Goal: Information Seeking & Learning: Learn about a topic

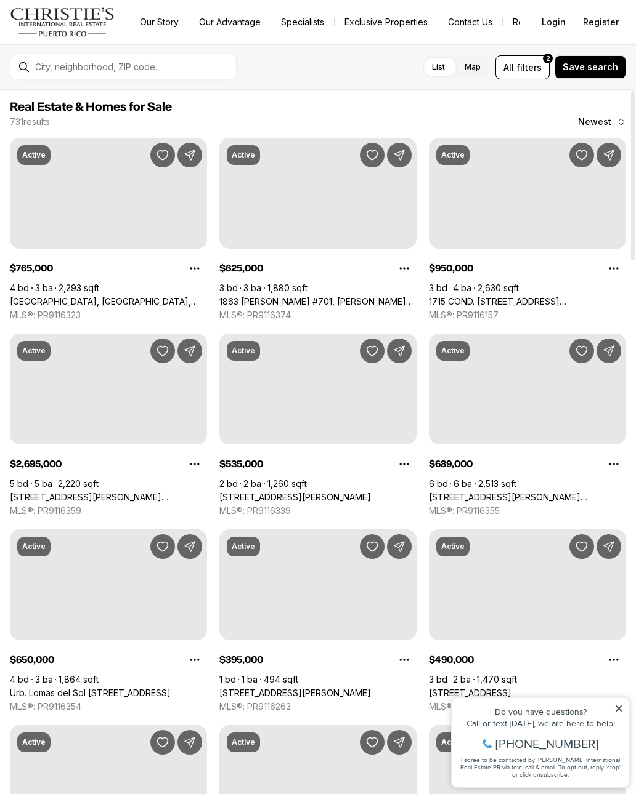
scroll to position [71, 0]
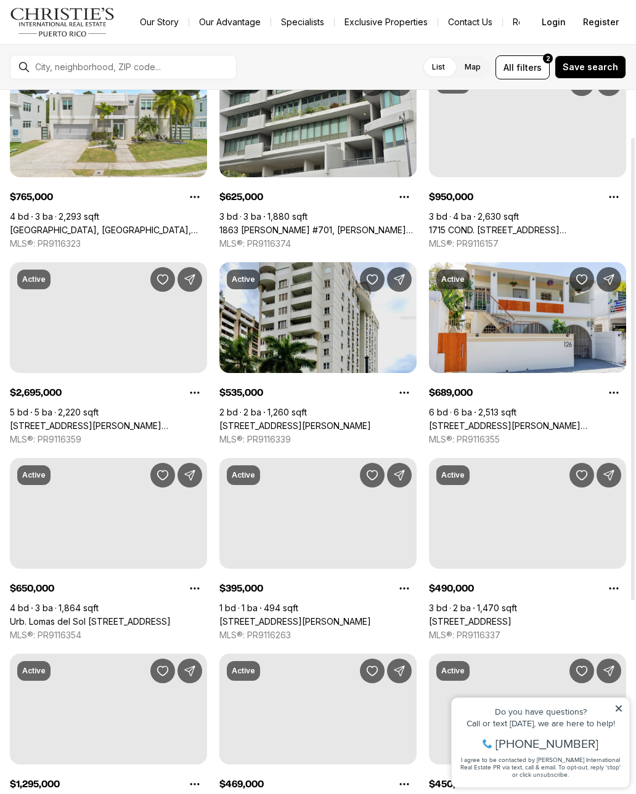
click at [528, 61] on span "filters" at bounding box center [528, 67] width 25 height 13
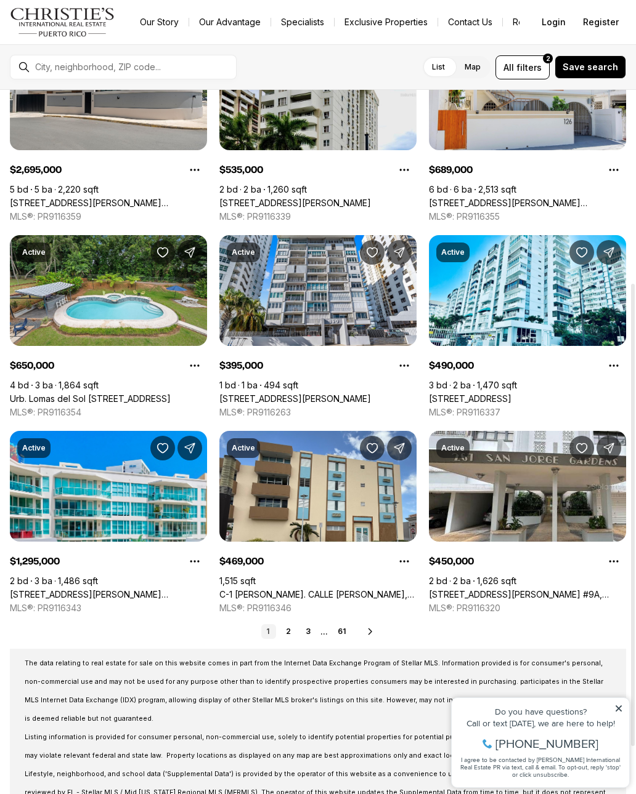
scroll to position [296, 0]
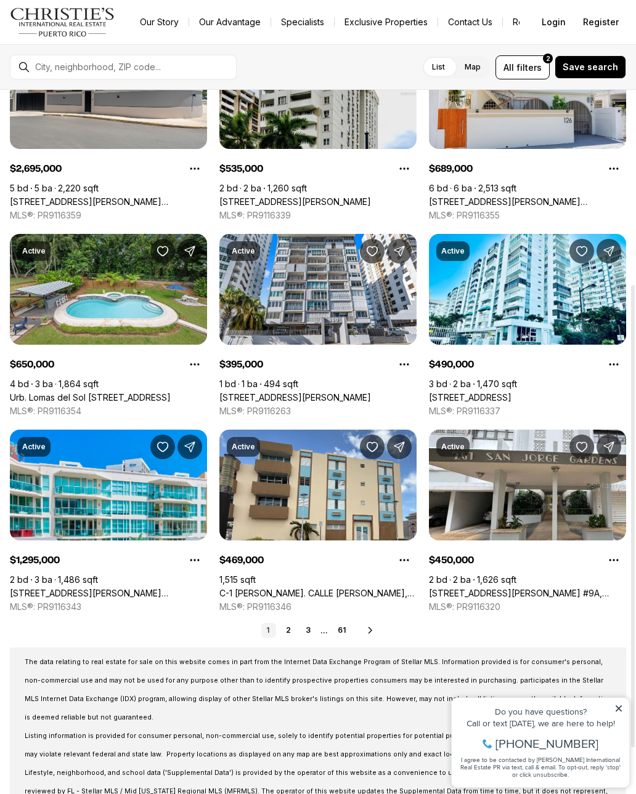
click at [524, 62] on span "filters" at bounding box center [528, 67] width 25 height 13
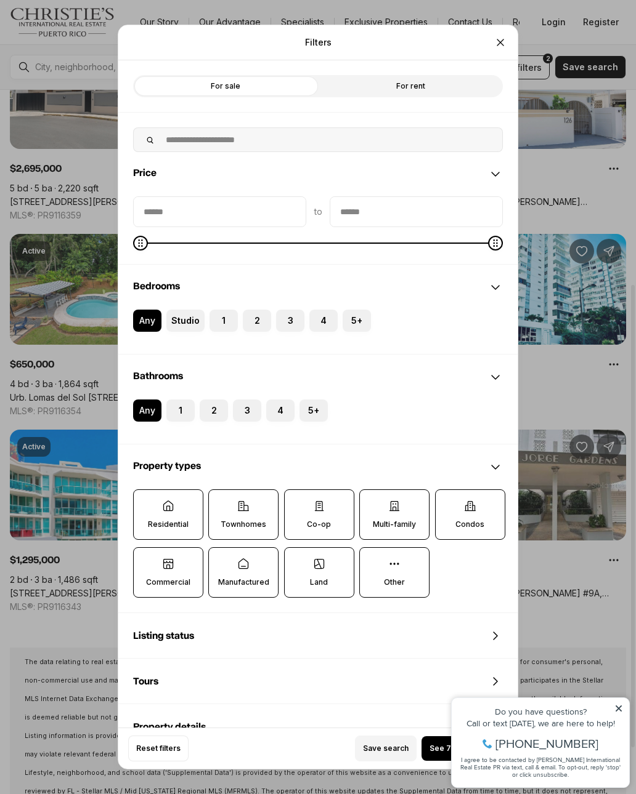
click at [384, 570] on label "Other" at bounding box center [394, 572] width 70 height 50
click at [372, 560] on button "Other" at bounding box center [366, 554] width 12 height 12
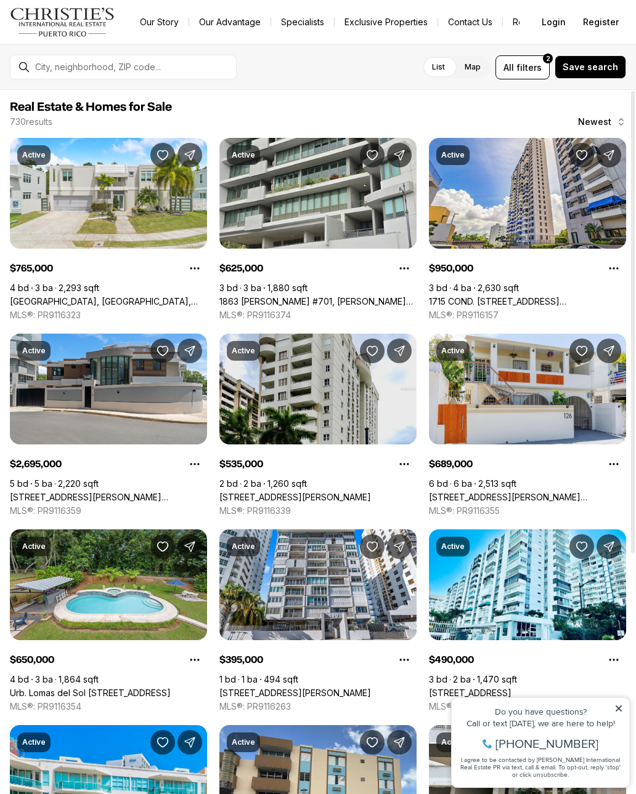
click at [538, 50] on div "For sale Any price Property types · 8 All beds All baths List Map List Map All …" at bounding box center [318, 67] width 636 height 46
click at [527, 66] on span "filters" at bounding box center [528, 67] width 25 height 13
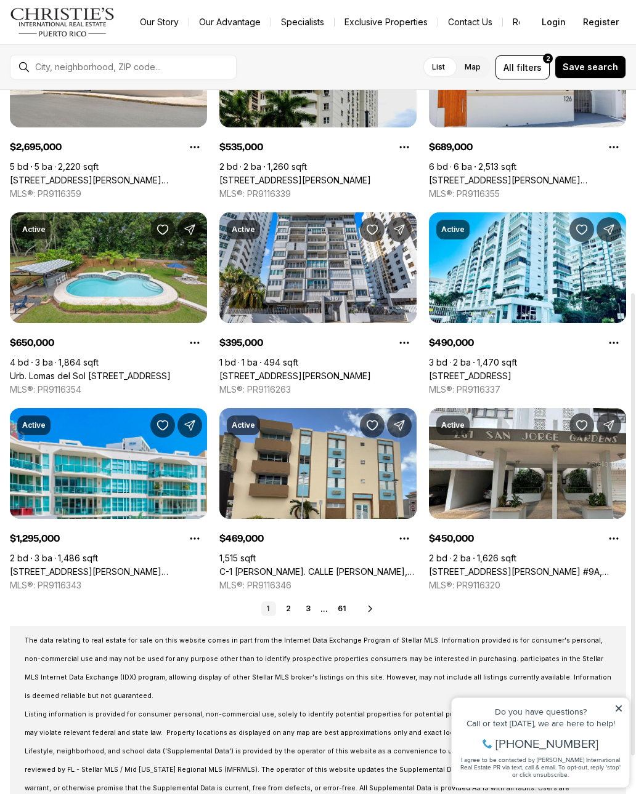
scroll to position [317, 0]
click at [365, 613] on icon at bounding box center [370, 609] width 10 height 10
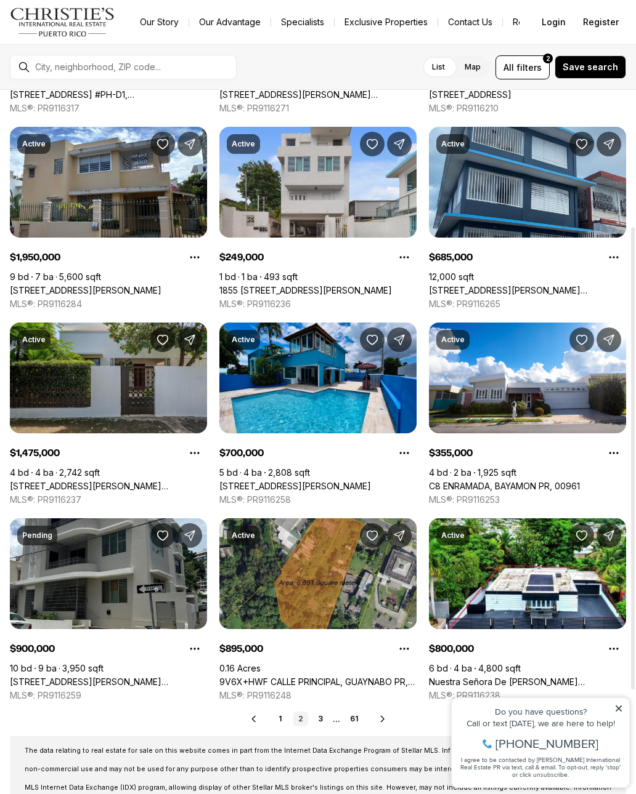
scroll to position [208, 0]
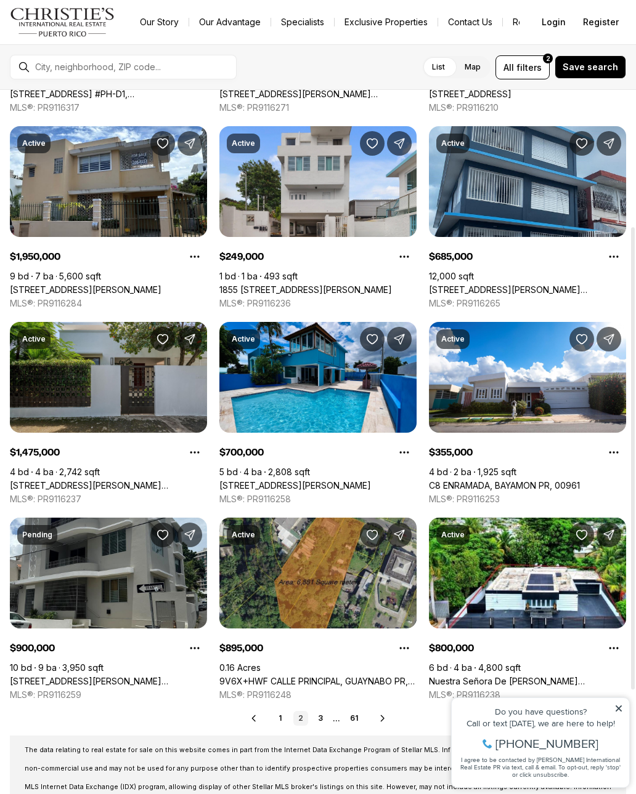
click at [480, 65] on label "Map" at bounding box center [472, 67] width 36 height 22
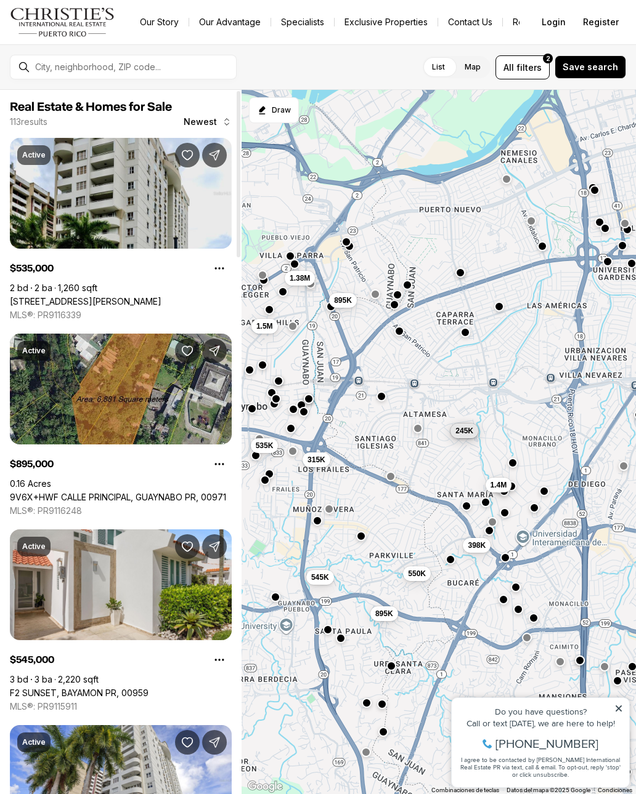
click at [95, 699] on link "F2 SUNSET, BAYAMON PR, 00959" at bounding box center [79, 693] width 139 height 11
click at [89, 689] on link "F2 SUNSET, BAYAMON PR, 00959" at bounding box center [79, 693] width 139 height 11
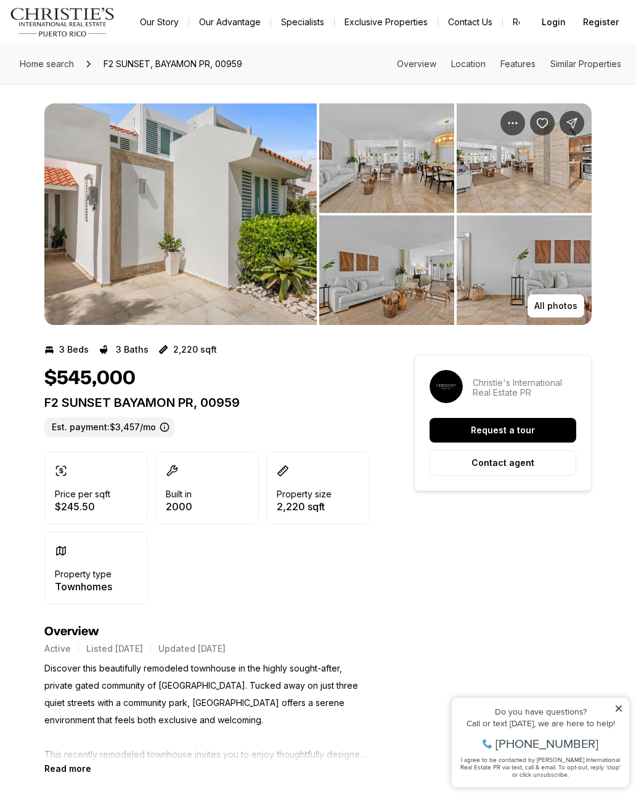
click at [393, 183] on img "View image gallery" at bounding box center [386, 158] width 135 height 110
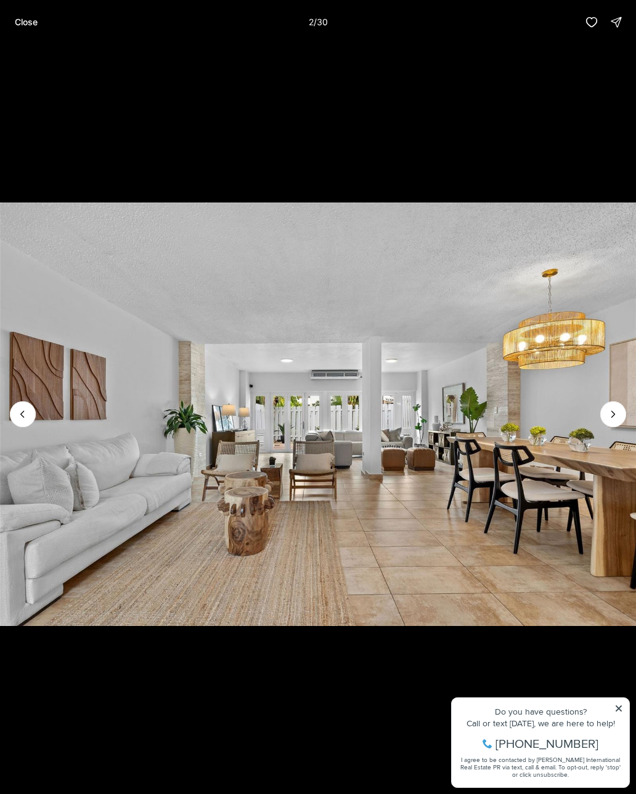
click at [505, 199] on img "2 of 30" at bounding box center [318, 415] width 636 height 556
click at [607, 413] on icon "Next slide" at bounding box center [613, 414] width 12 height 12
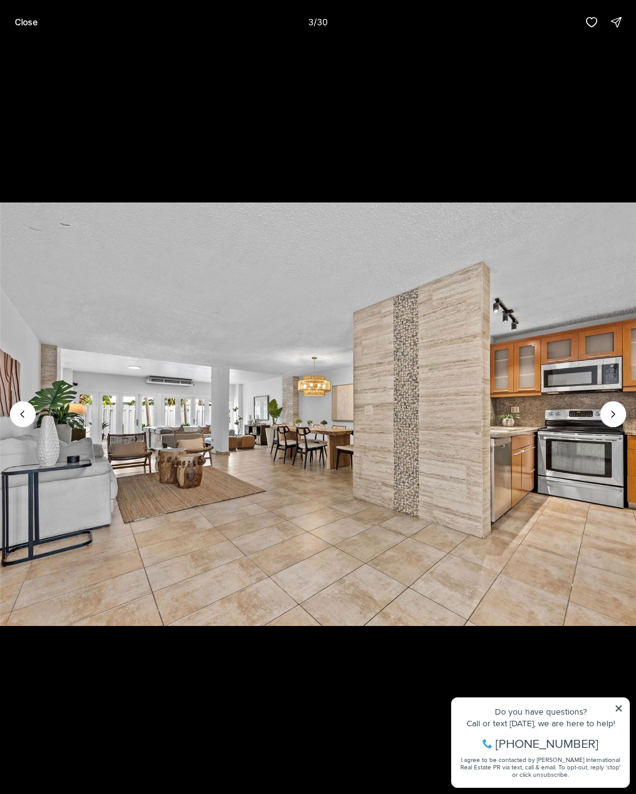
click at [618, 412] on icon "Next slide" at bounding box center [613, 414] width 12 height 12
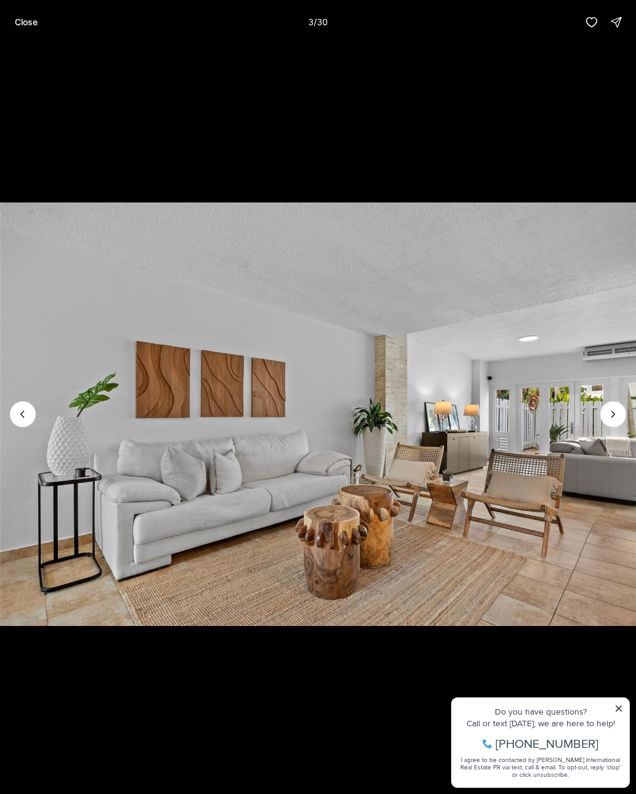
click at [620, 413] on button "Next slide" at bounding box center [613, 415] width 26 height 26
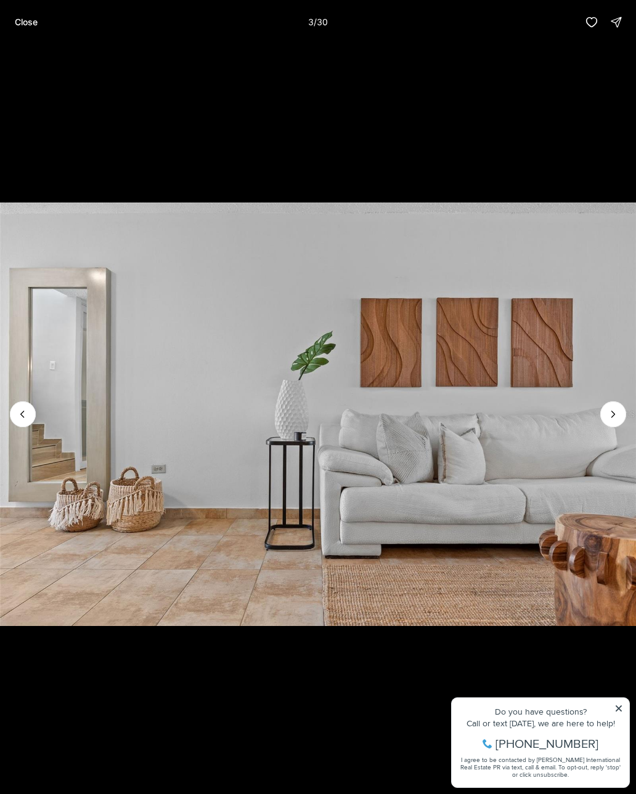
click at [617, 417] on icon "Next slide" at bounding box center [613, 414] width 12 height 12
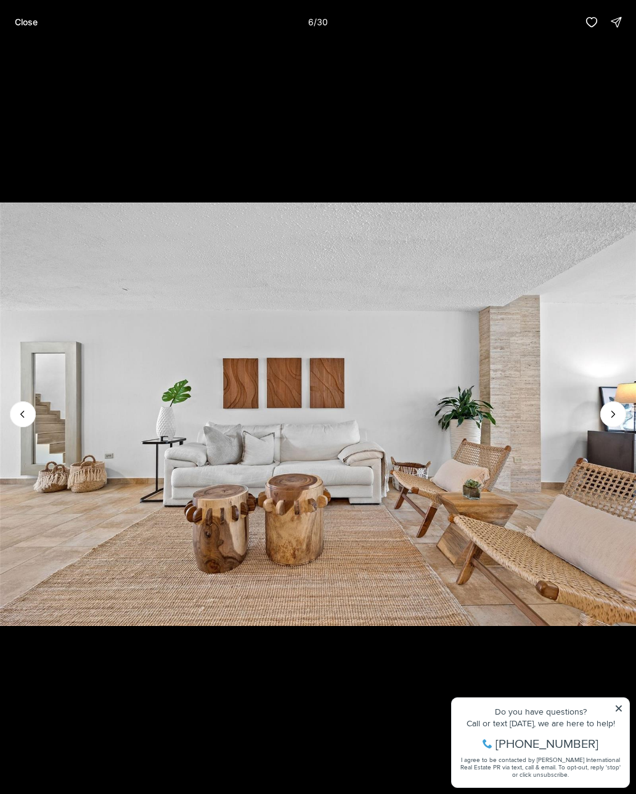
click at [615, 419] on icon "Next slide" at bounding box center [613, 414] width 12 height 12
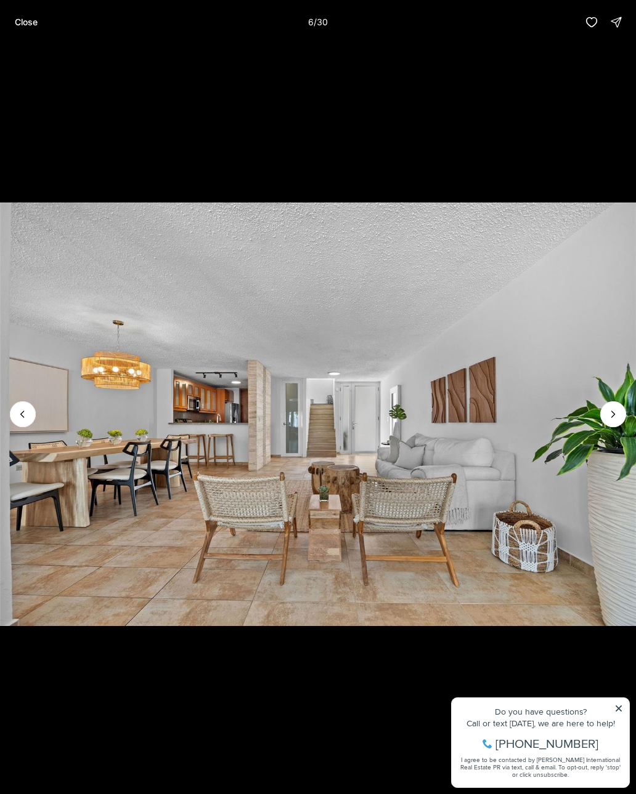
click at [614, 418] on icon "Next slide" at bounding box center [613, 414] width 12 height 12
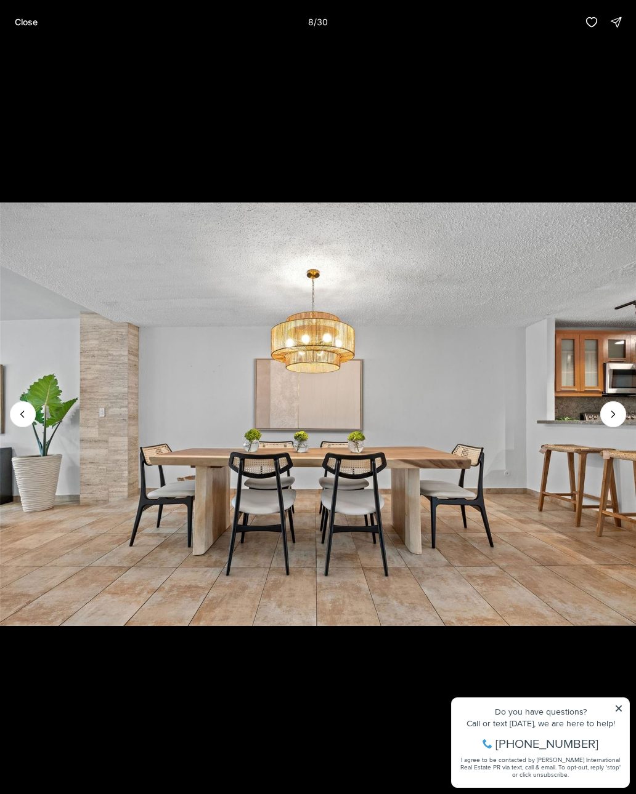
click at [620, 419] on button "Next slide" at bounding box center [613, 415] width 26 height 26
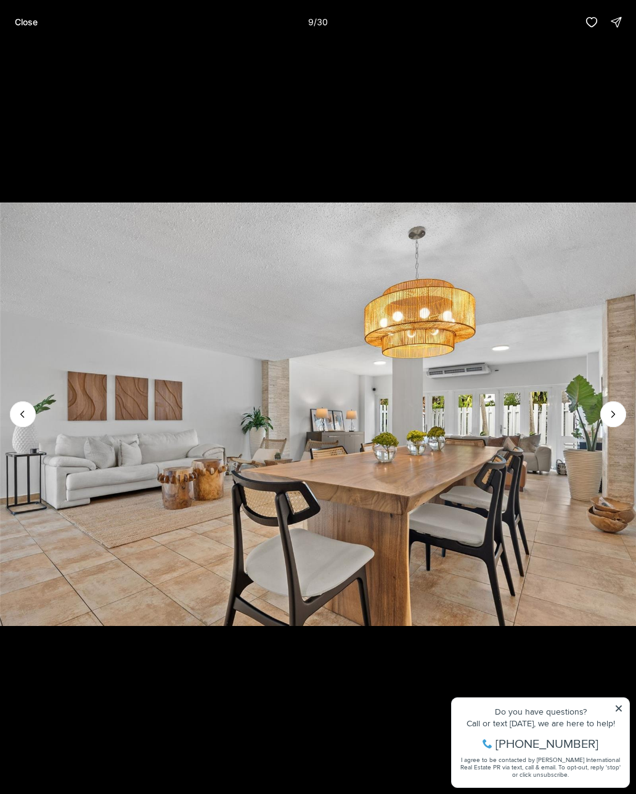
click at [608, 424] on button "Next slide" at bounding box center [613, 415] width 26 height 26
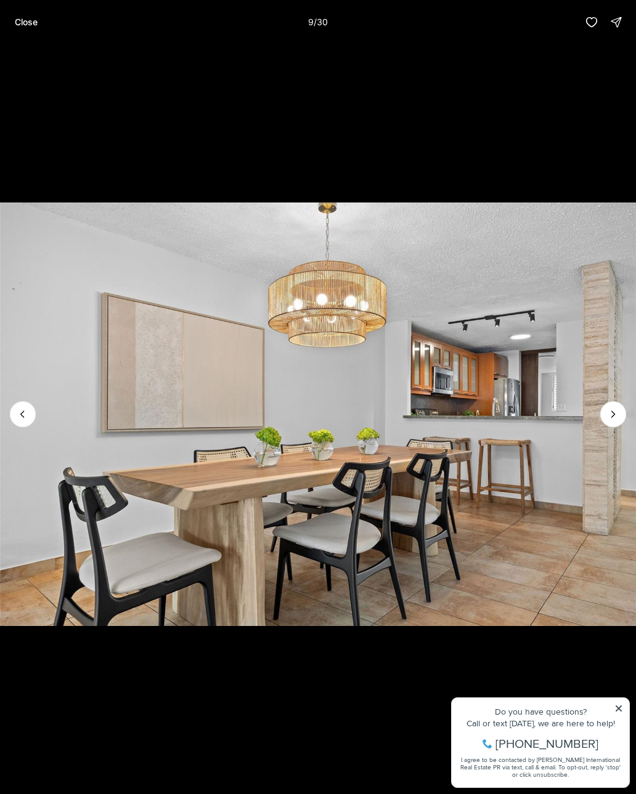
click at [608, 424] on button "Next slide" at bounding box center [613, 415] width 26 height 26
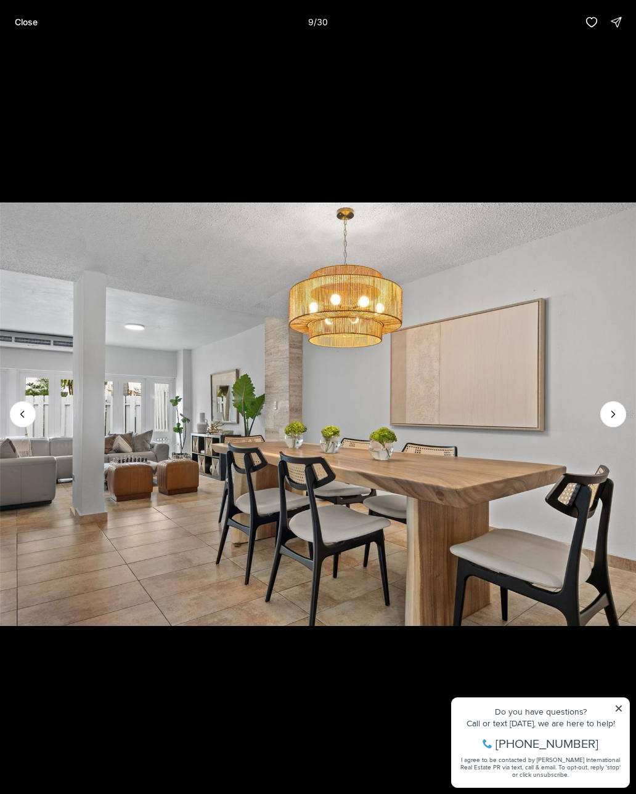
click at [607, 418] on icon "Next slide" at bounding box center [613, 414] width 12 height 12
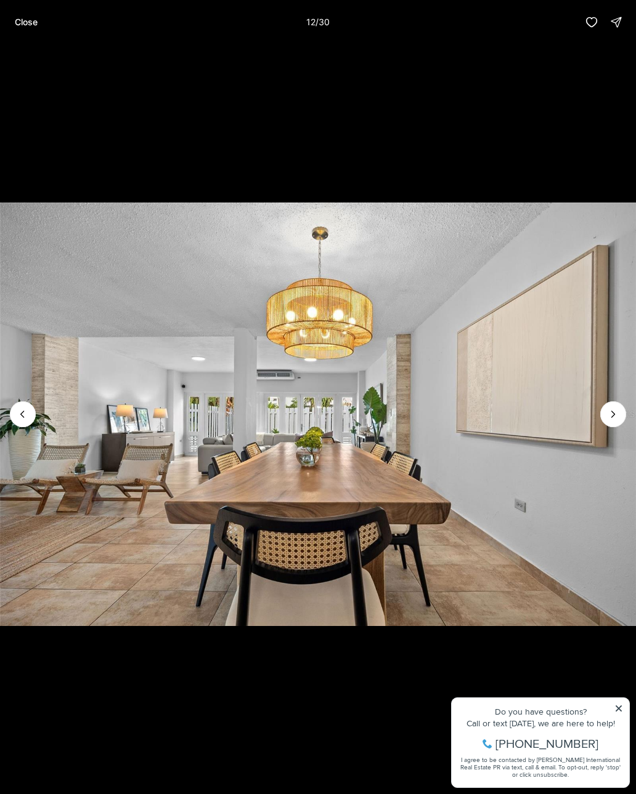
click at [611, 422] on button "Next slide" at bounding box center [613, 415] width 26 height 26
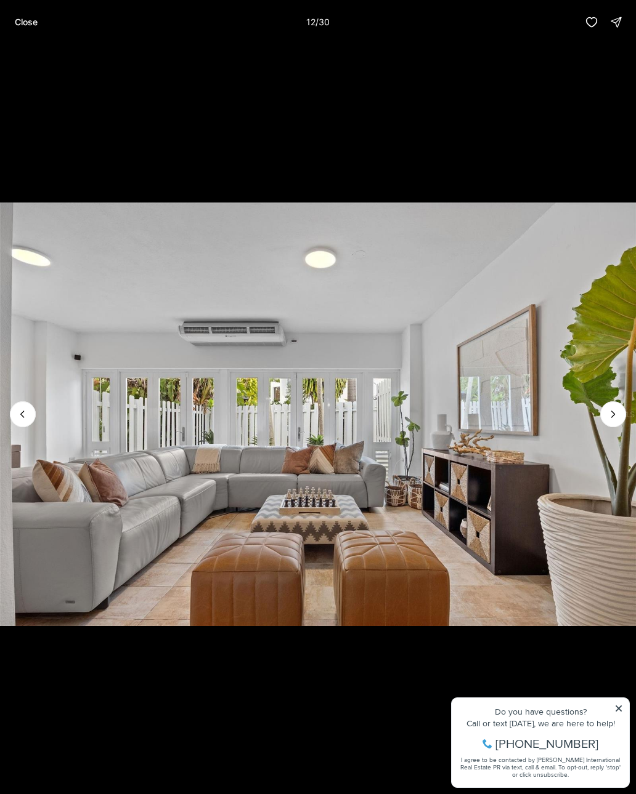
click at [609, 419] on icon "Next slide" at bounding box center [613, 414] width 12 height 12
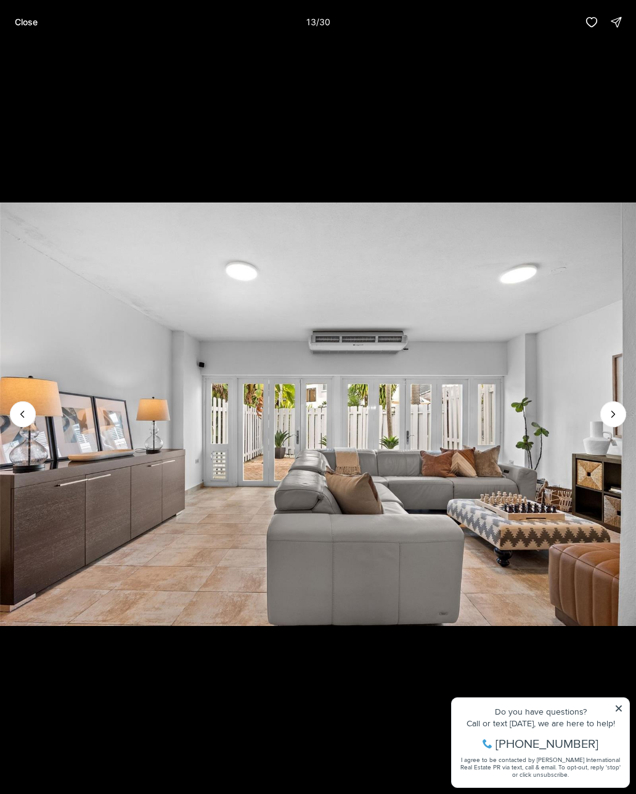
click at [610, 420] on icon "Next slide" at bounding box center [613, 414] width 12 height 12
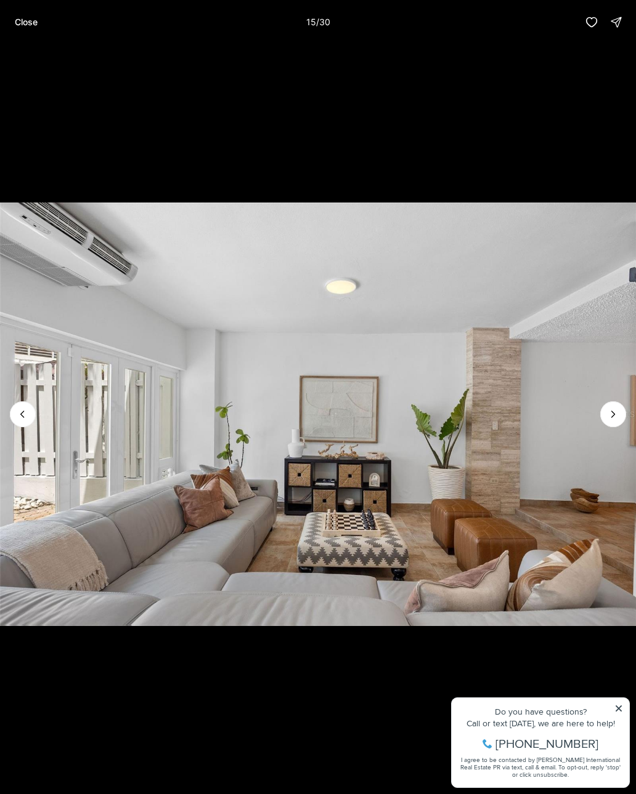
click at [615, 418] on icon "Next slide" at bounding box center [613, 414] width 12 height 12
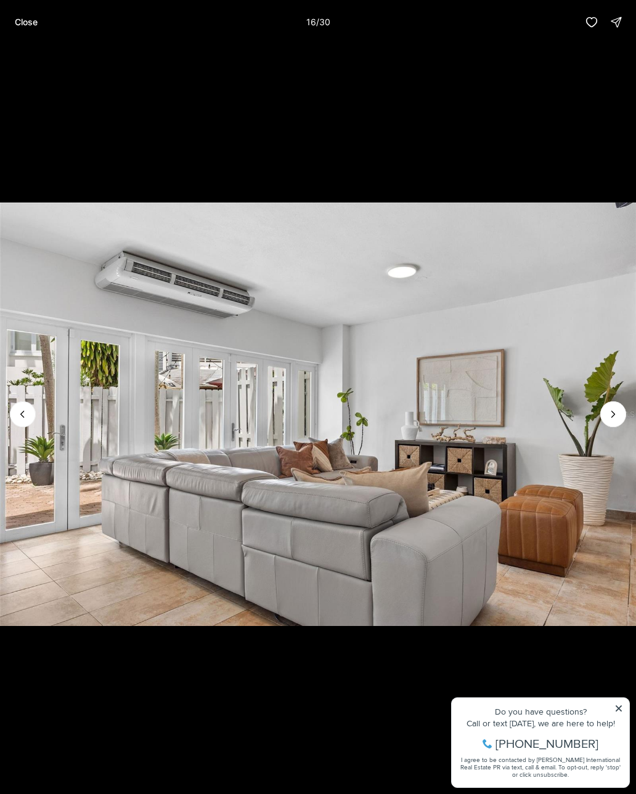
click at [615, 420] on icon "Next slide" at bounding box center [613, 414] width 12 height 12
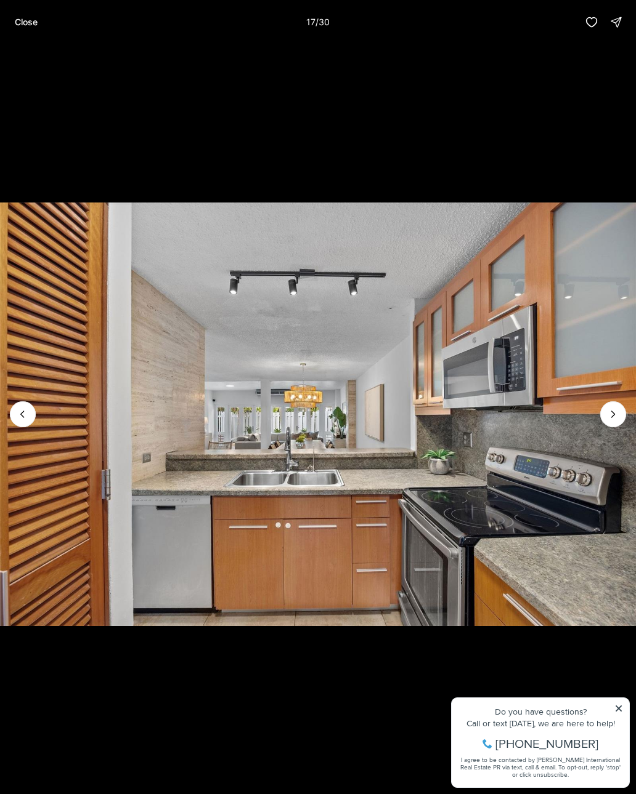
click at [614, 419] on icon "Next slide" at bounding box center [613, 414] width 12 height 12
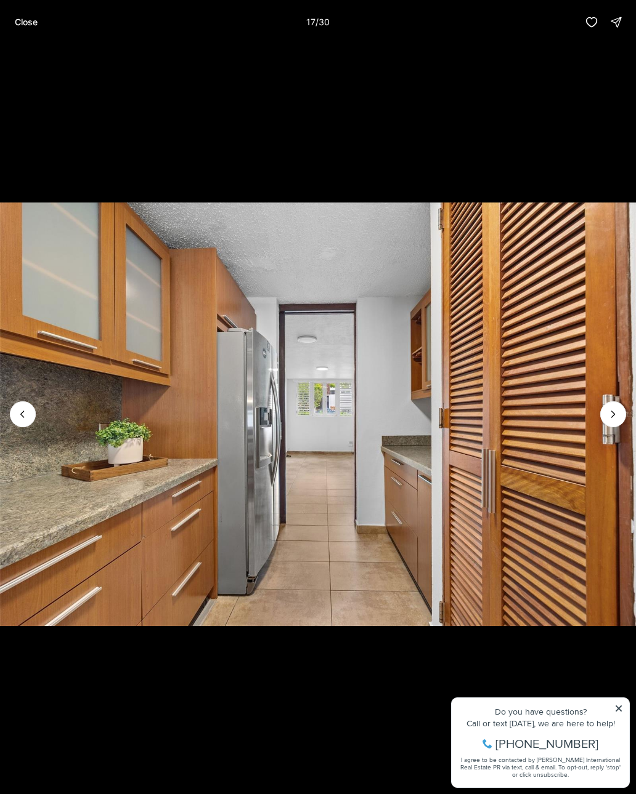
click at [612, 420] on icon "Next slide" at bounding box center [613, 414] width 12 height 12
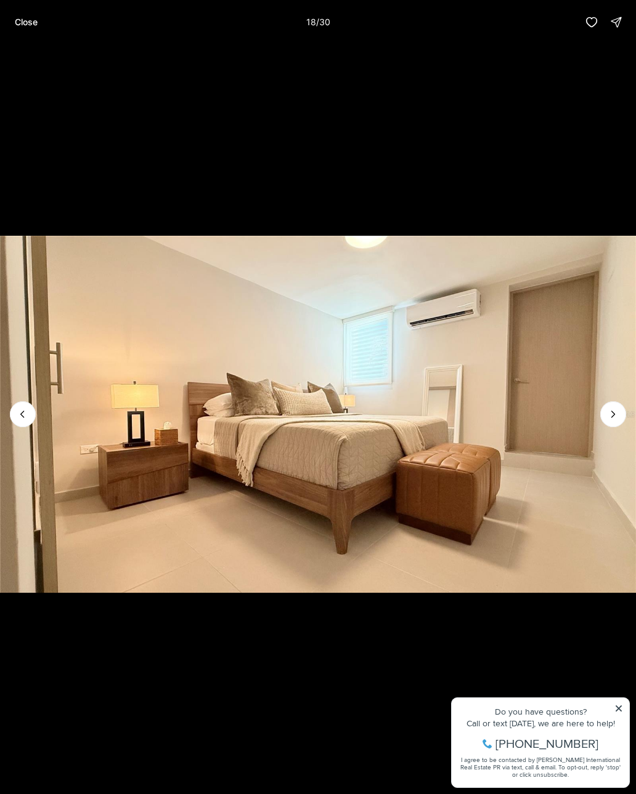
click at [613, 419] on icon "Next slide" at bounding box center [613, 414] width 12 height 12
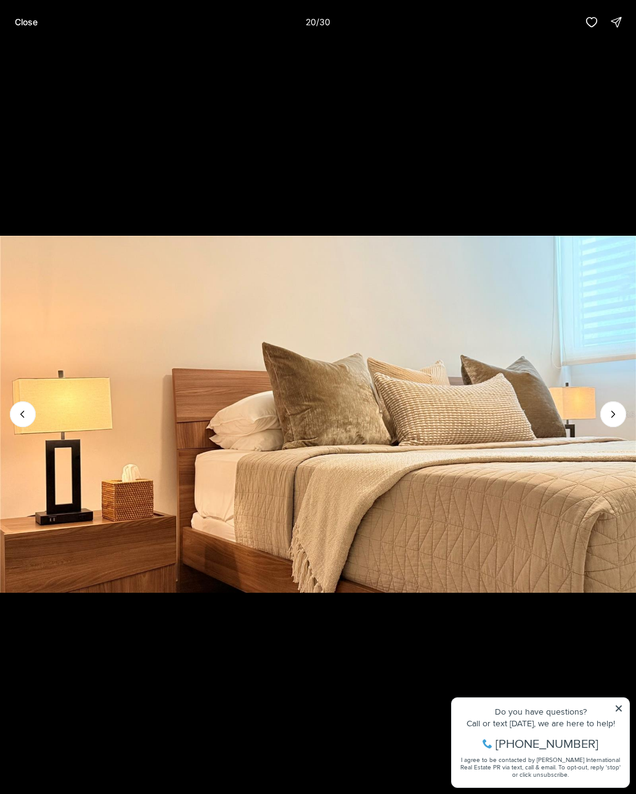
click at [614, 419] on icon "Next slide" at bounding box center [613, 414] width 12 height 12
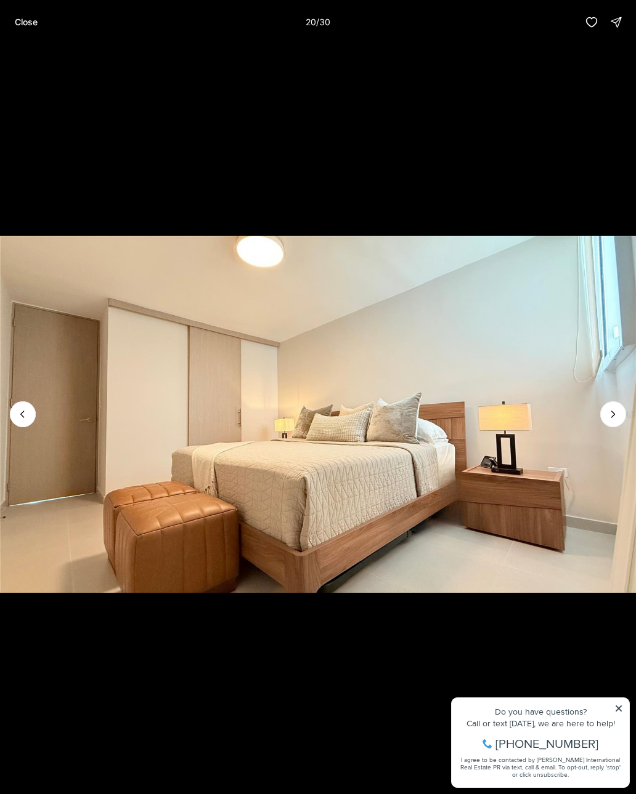
click at [615, 419] on icon "Next slide" at bounding box center [613, 414] width 12 height 12
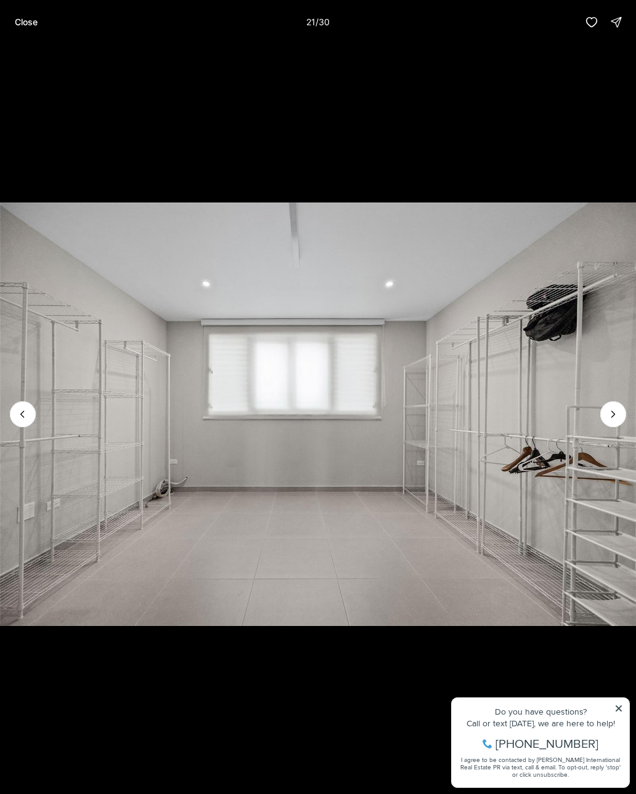
click at [618, 420] on icon "Next slide" at bounding box center [613, 414] width 12 height 12
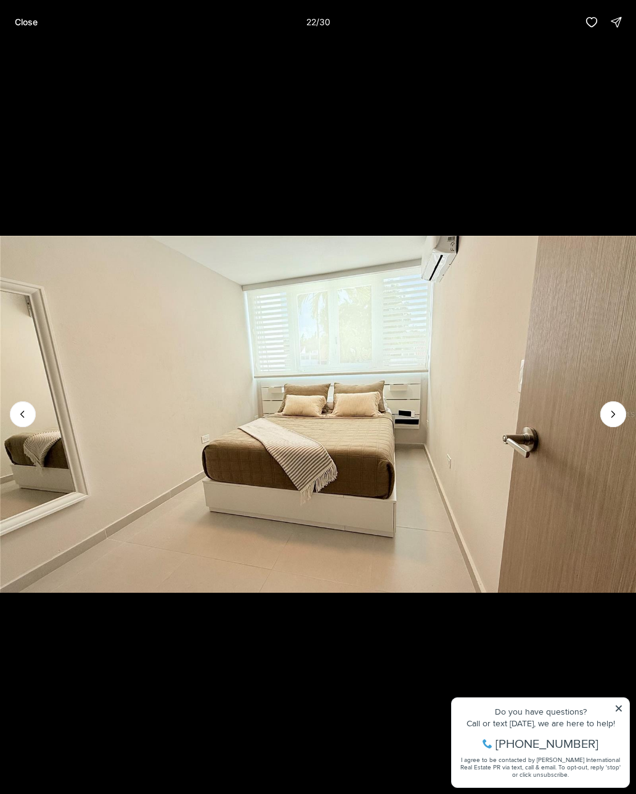
click at [618, 420] on icon "Next slide" at bounding box center [613, 414] width 12 height 12
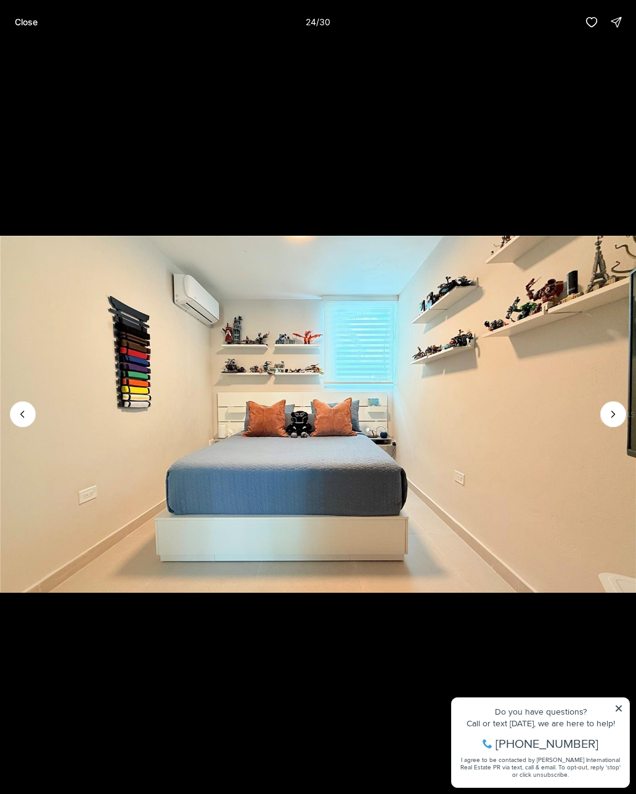
click at [616, 419] on icon "Next slide" at bounding box center [613, 414] width 12 height 12
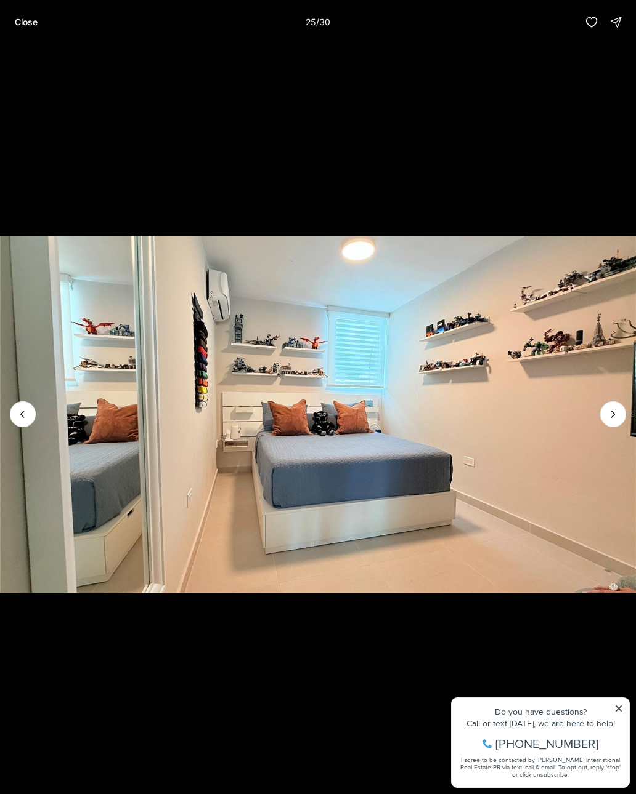
click at [616, 419] on icon "Next slide" at bounding box center [613, 414] width 12 height 12
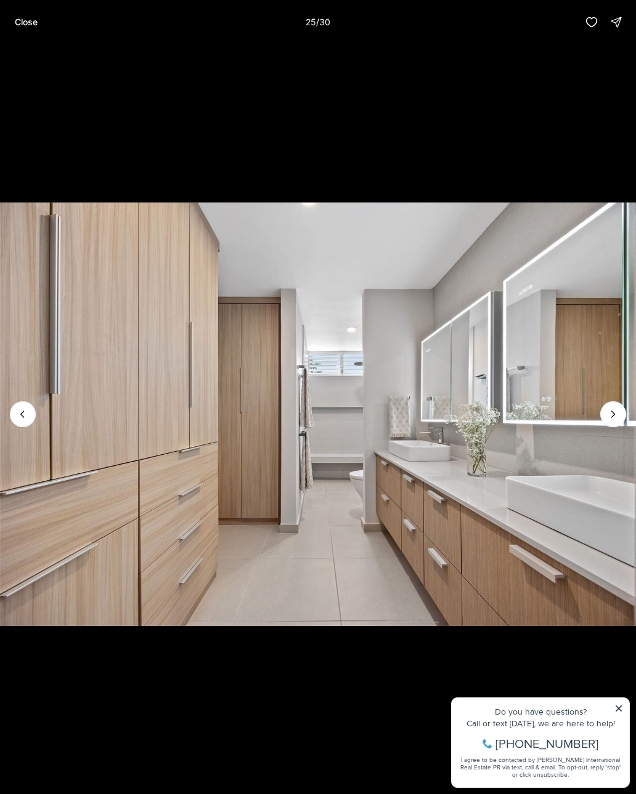
click at [616, 419] on icon "Next slide" at bounding box center [613, 414] width 12 height 12
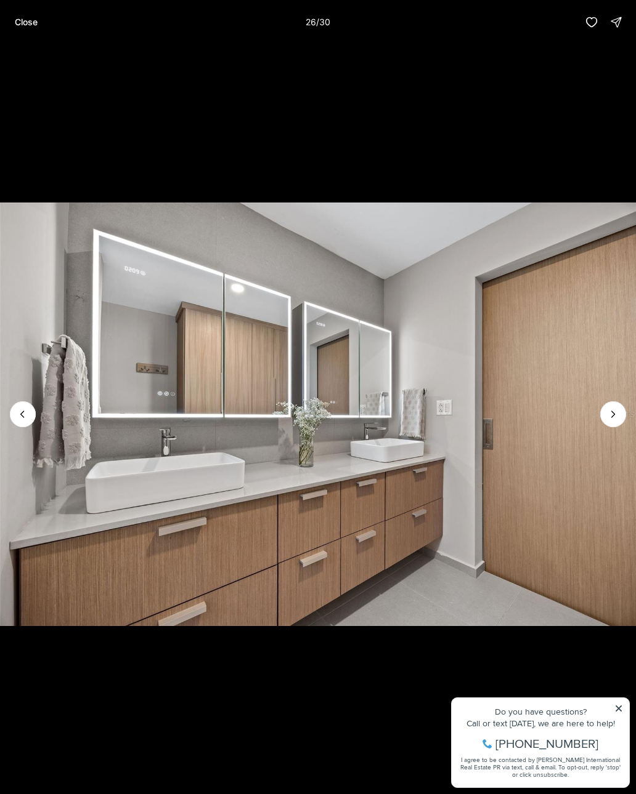
click at [618, 420] on icon "Next slide" at bounding box center [613, 414] width 12 height 12
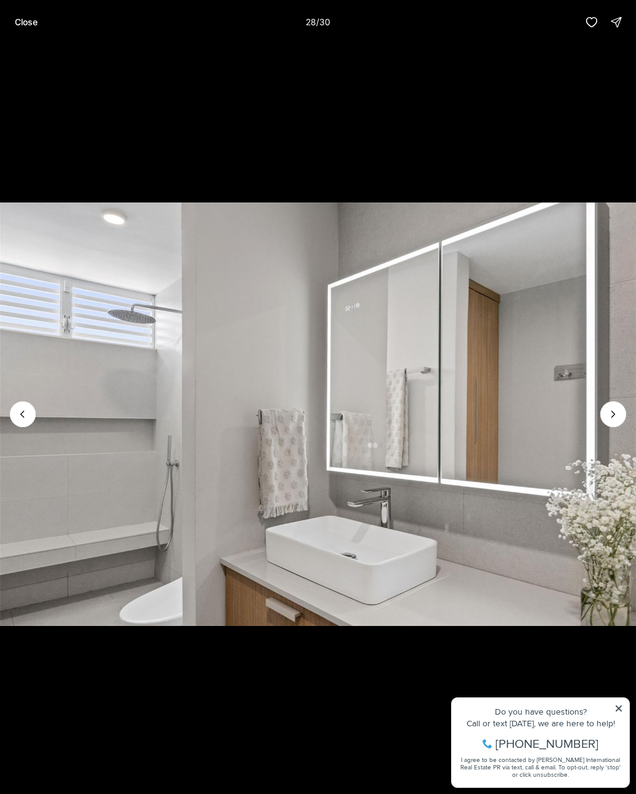
click at [618, 420] on icon "Next slide" at bounding box center [613, 414] width 12 height 12
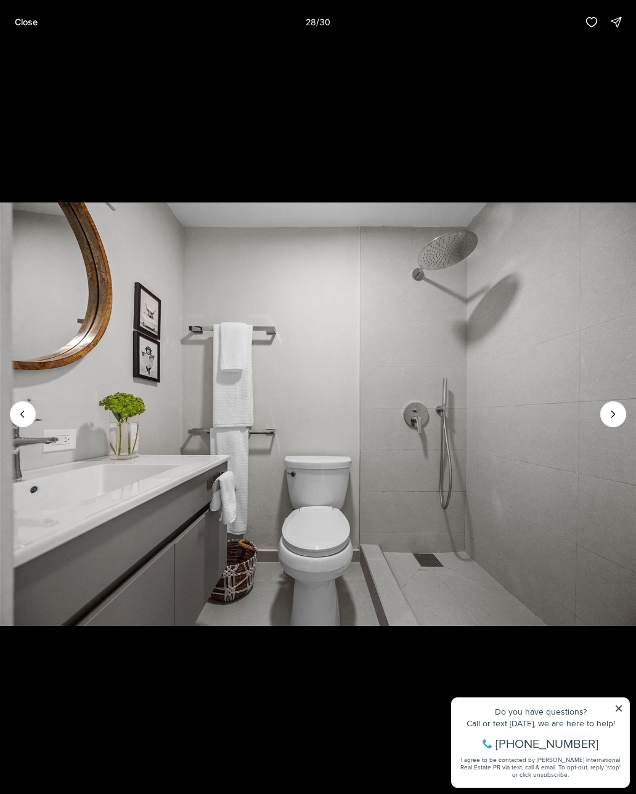
click at [619, 421] on button "Next slide" at bounding box center [613, 415] width 26 height 26
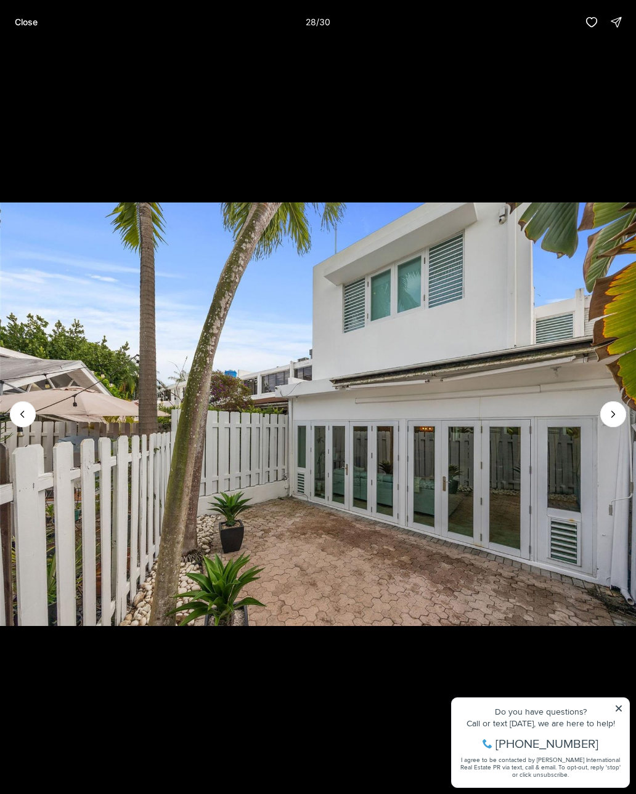
click at [619, 420] on button "Next slide" at bounding box center [613, 415] width 26 height 26
click at [620, 419] on div at bounding box center [613, 415] width 26 height 26
click at [621, 418] on div at bounding box center [613, 415] width 26 height 26
click at [618, 716] on li "30 of 30" at bounding box center [318, 414] width 636 height 740
click at [25, 18] on p "Close" at bounding box center [26, 22] width 23 height 10
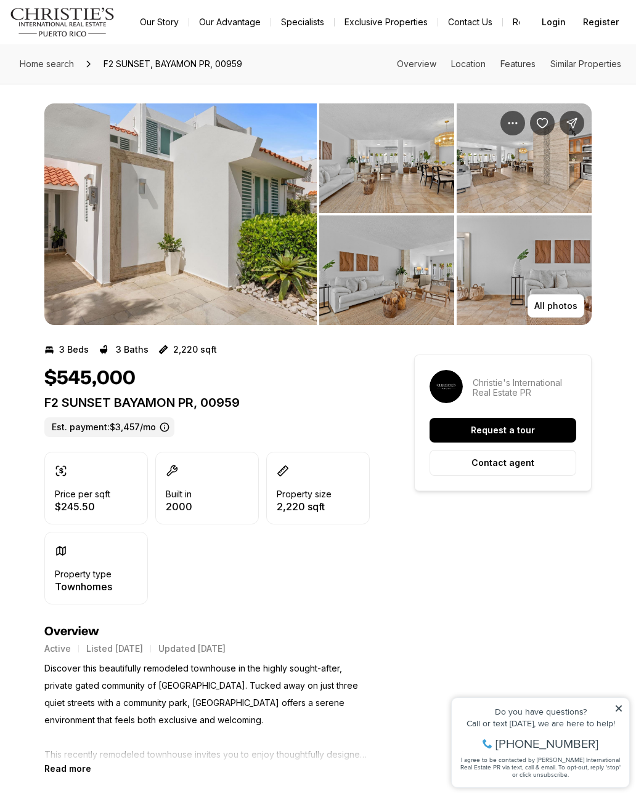
click at [70, 67] on span "Home search" at bounding box center [47, 64] width 54 height 10
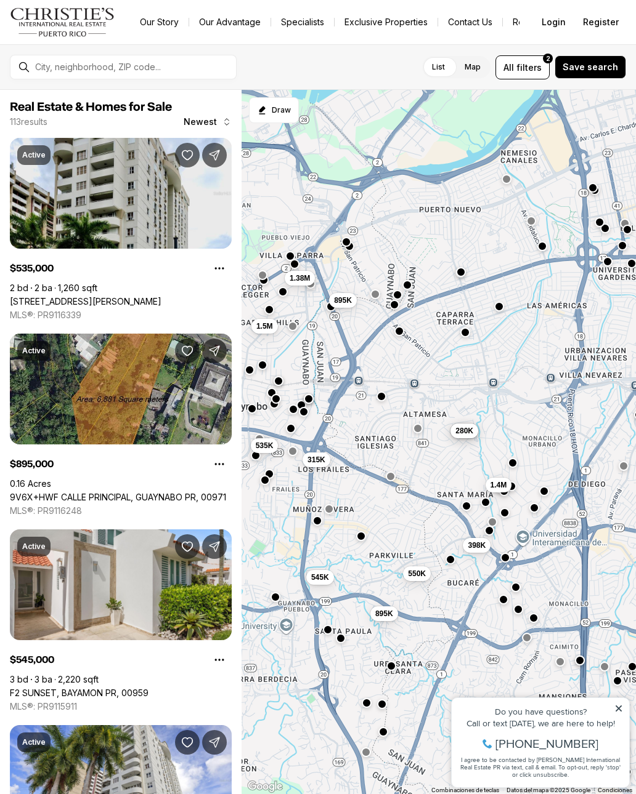
click at [187, 79] on div at bounding box center [123, 67] width 227 height 25
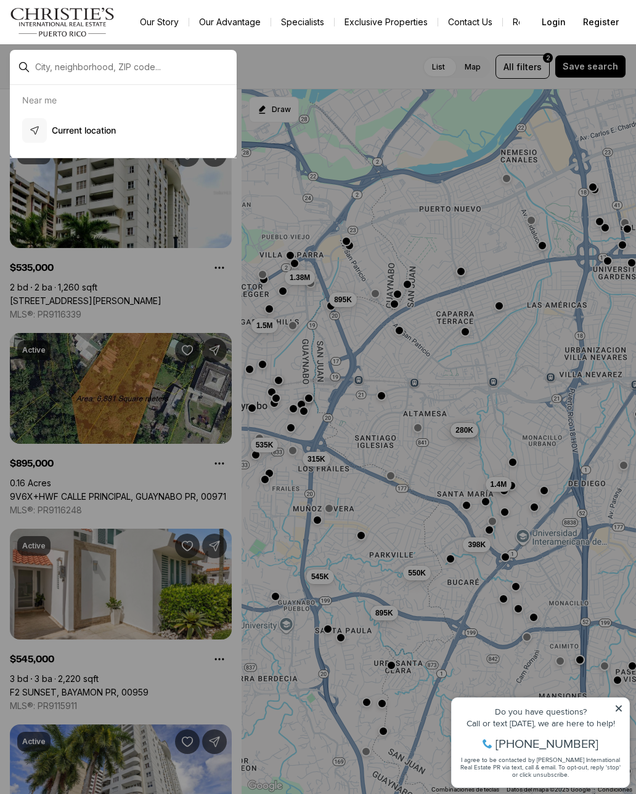
click at [172, 72] on input "text" at bounding box center [133, 67] width 196 height 10
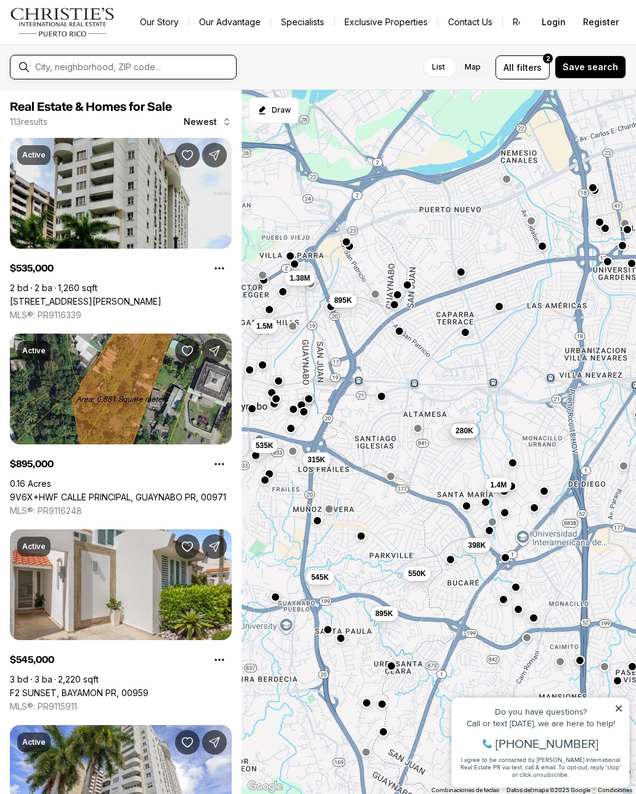
type input "*"
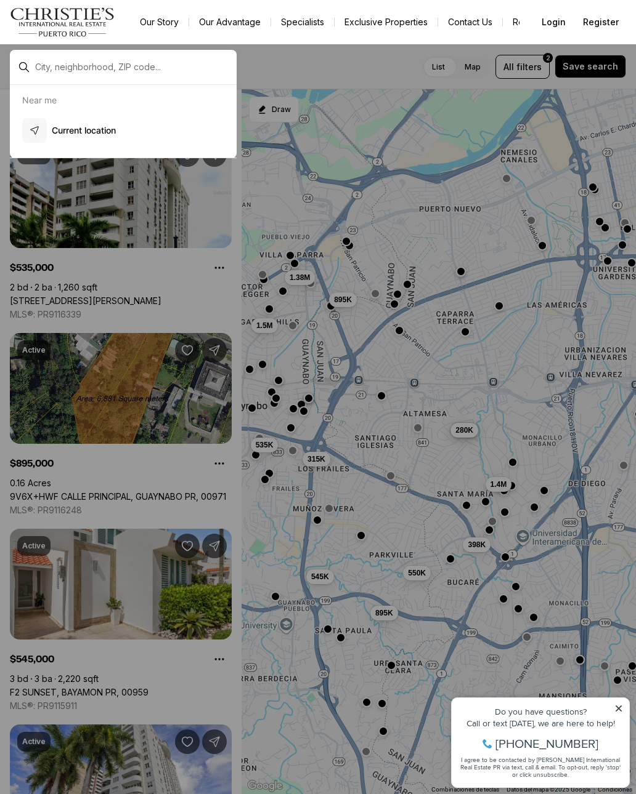
type input "*"
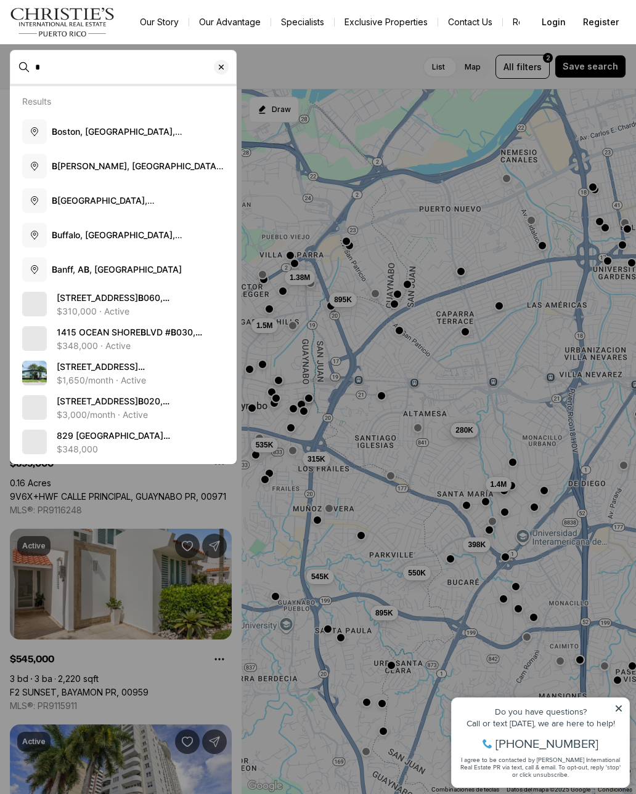
scroll to position [2051, 0]
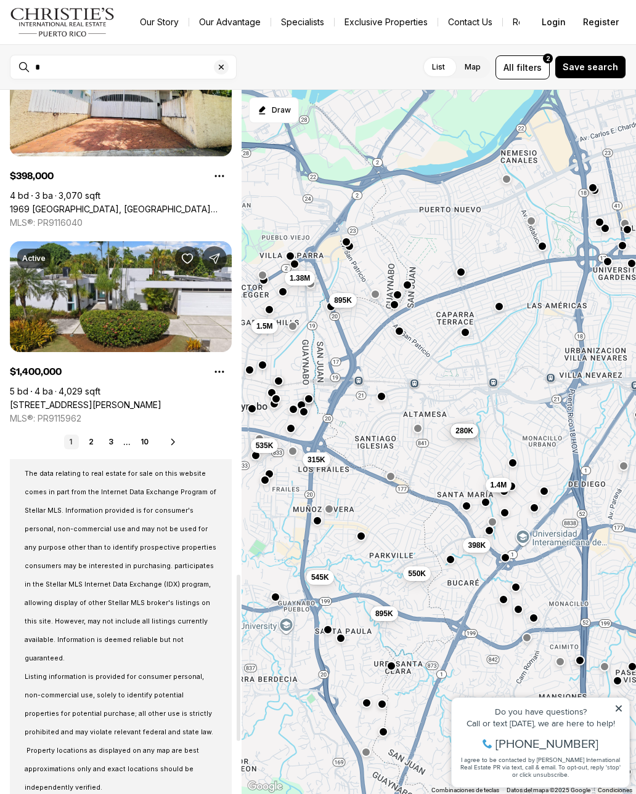
click at [41, 668] on p "Listing information is provided for consumer personal, non-commercial use, sole…" at bounding box center [121, 732] width 192 height 129
click at [164, 72] on input "*" at bounding box center [133, 67] width 196 height 10
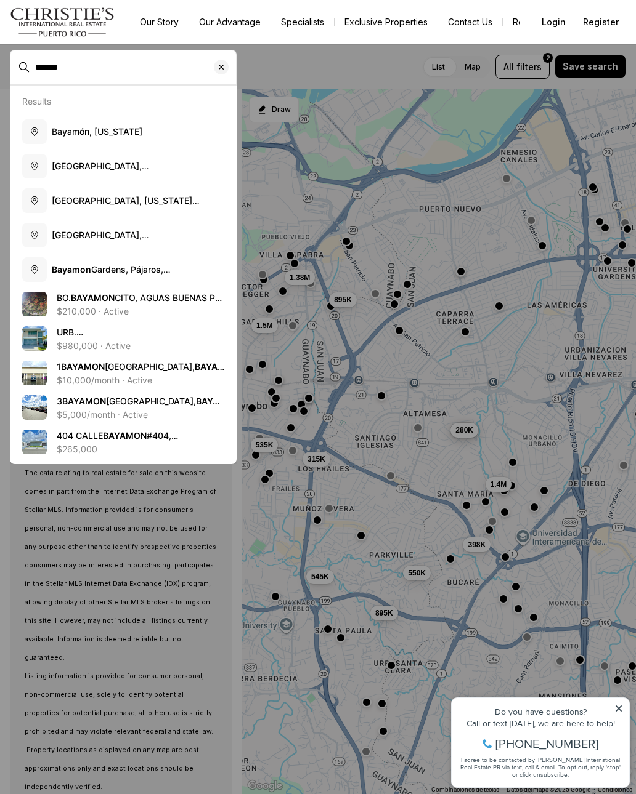
click at [122, 134] on span "Bayamón, Puerto Rico" at bounding box center [97, 131] width 91 height 10
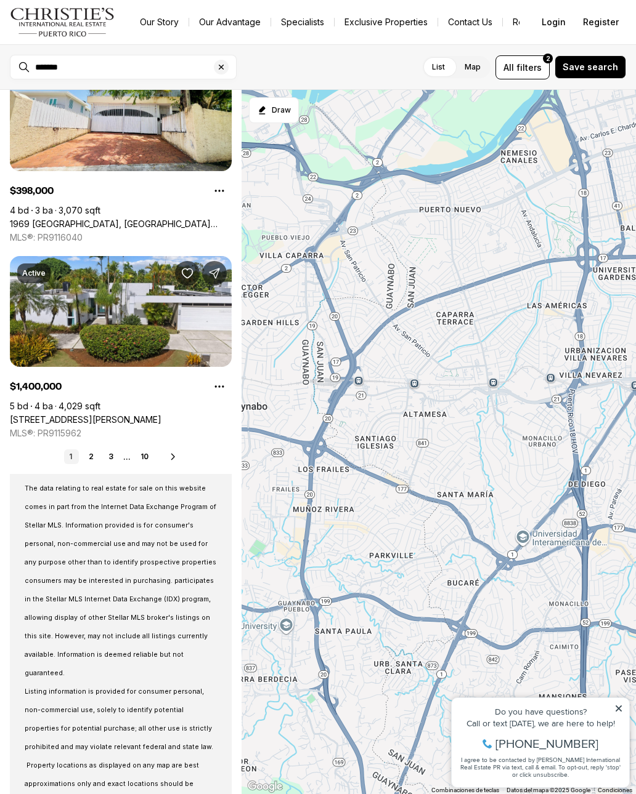
type input "**********"
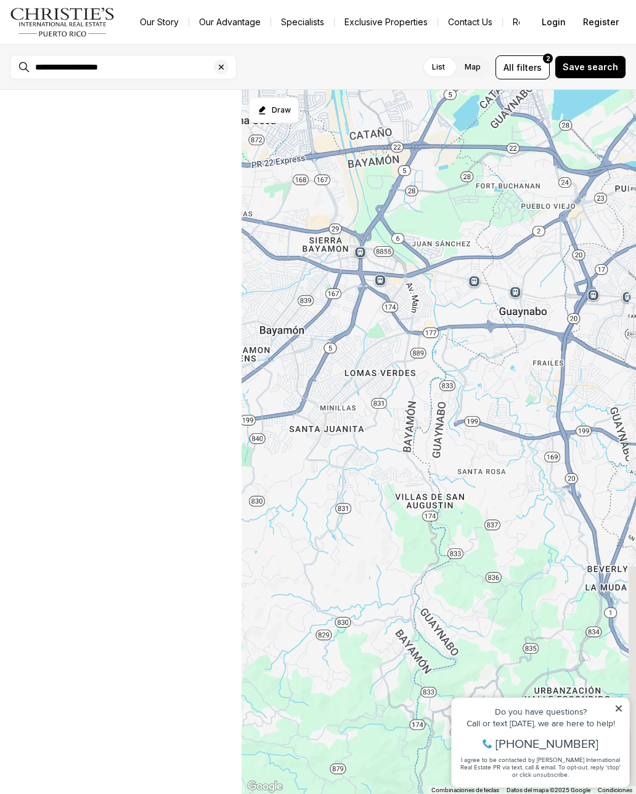
scroll to position [240, 0]
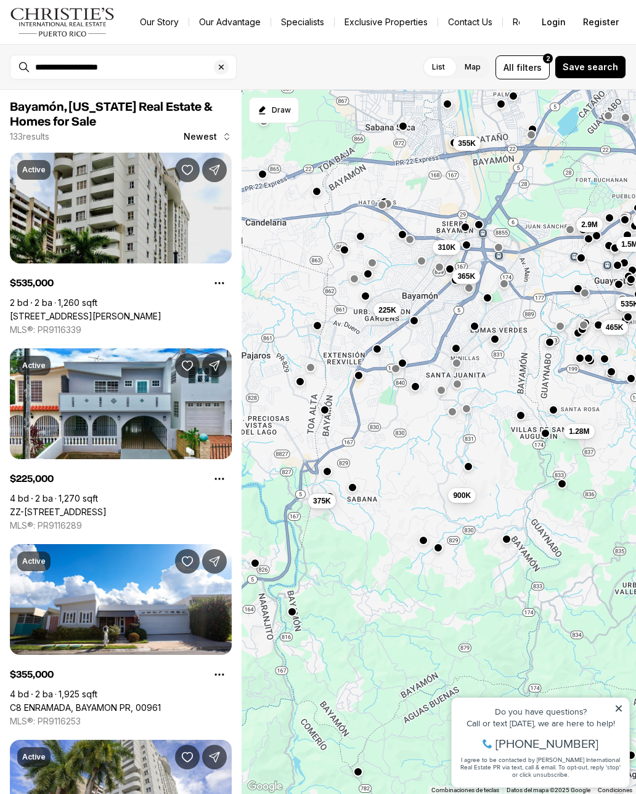
click at [279, 55] on div "List Map List Map All filters 2 Save search" at bounding box center [435, 67] width 379 height 24
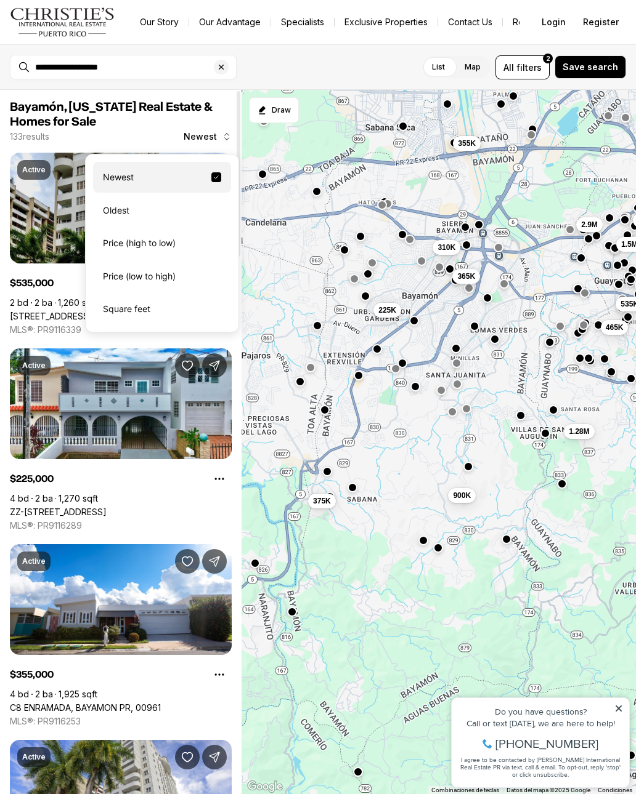
click at [223, 132] on icon "button" at bounding box center [227, 137] width 10 height 10
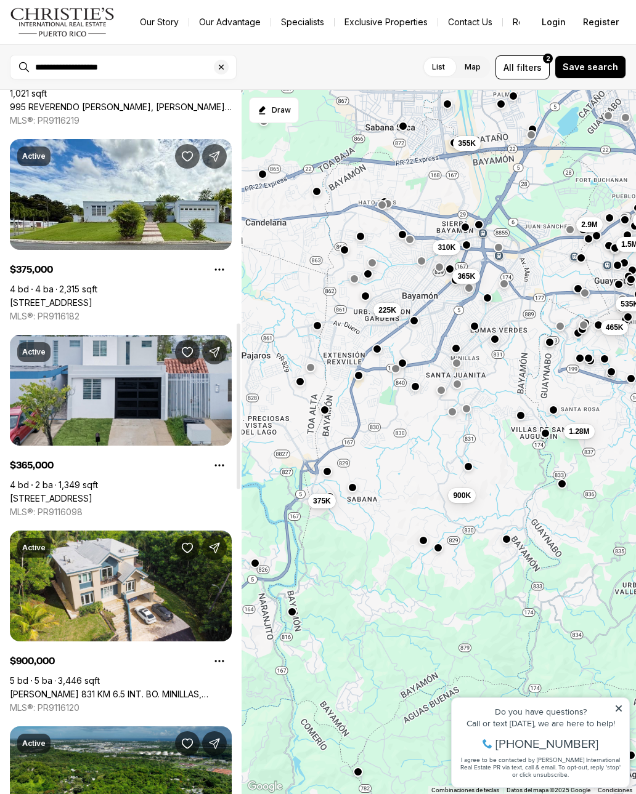
scroll to position [990, 0]
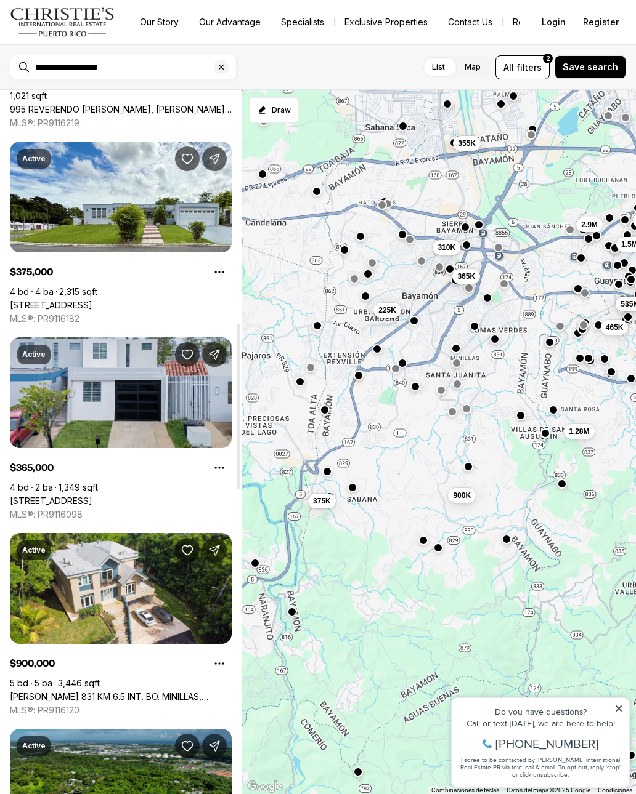
click at [92, 496] on link "5 PARQUE DE TORRIMAR #H-6, GUAYNABO PR, 00966" at bounding box center [51, 501] width 83 height 11
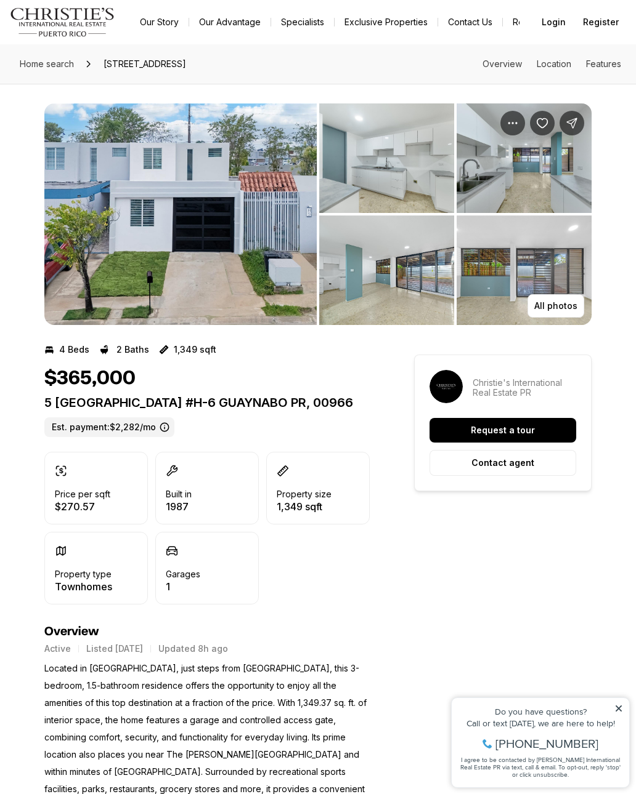
click at [226, 276] on img "View image gallery" at bounding box center [180, 214] width 272 height 222
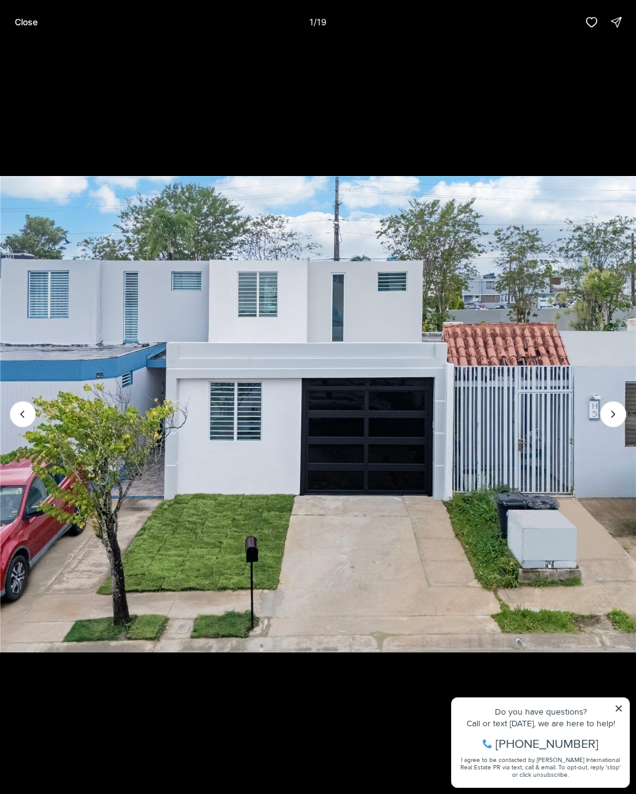
click at [612, 418] on icon "Next slide" at bounding box center [613, 414] width 3 height 6
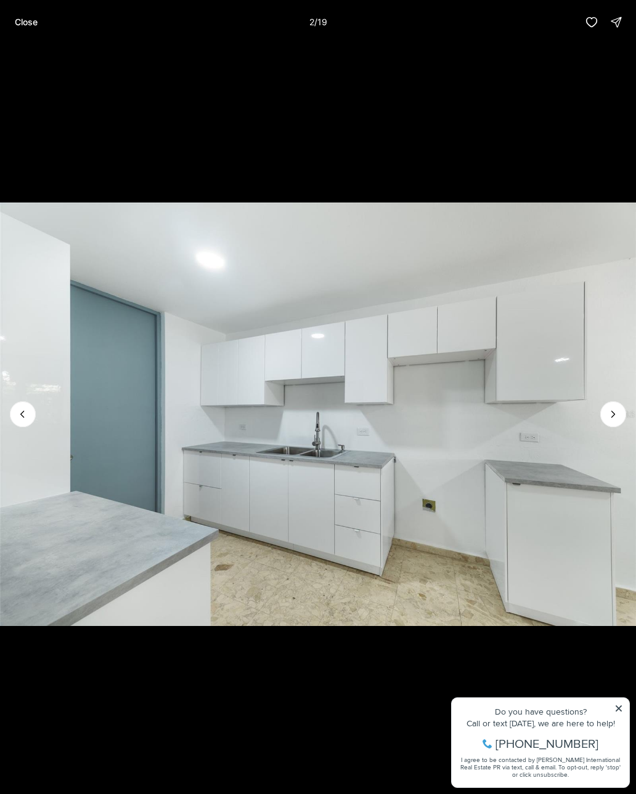
click at [618, 416] on icon "Next slide" at bounding box center [613, 414] width 12 height 12
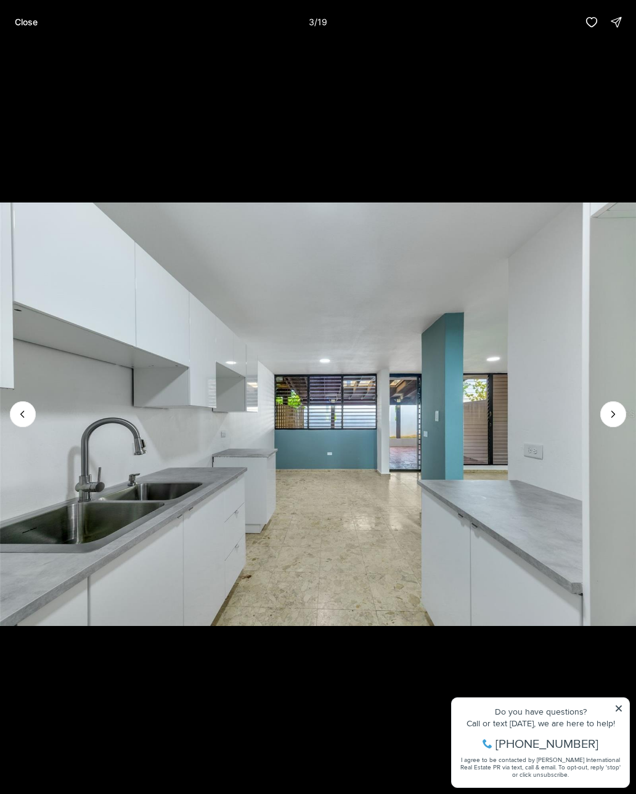
click at [618, 410] on icon "Next slide" at bounding box center [613, 414] width 12 height 12
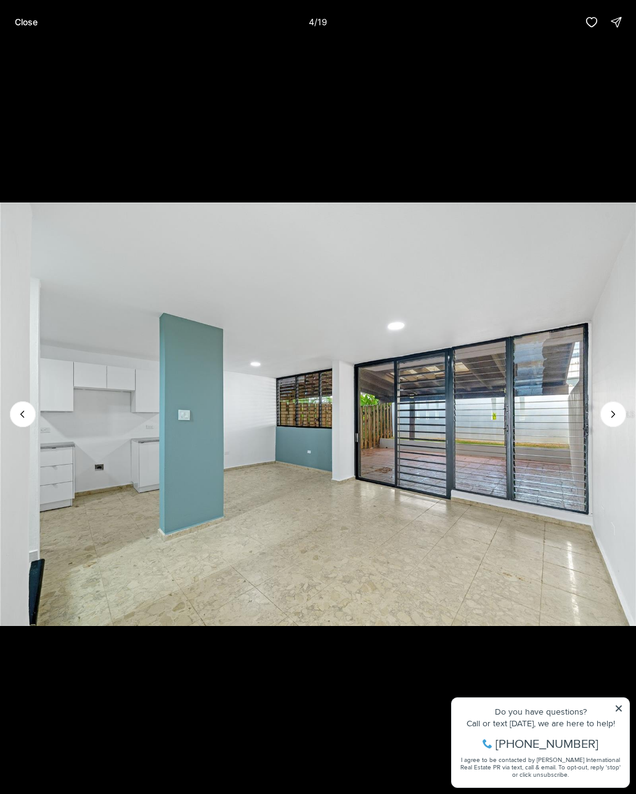
click at [618, 409] on icon "Next slide" at bounding box center [613, 414] width 12 height 12
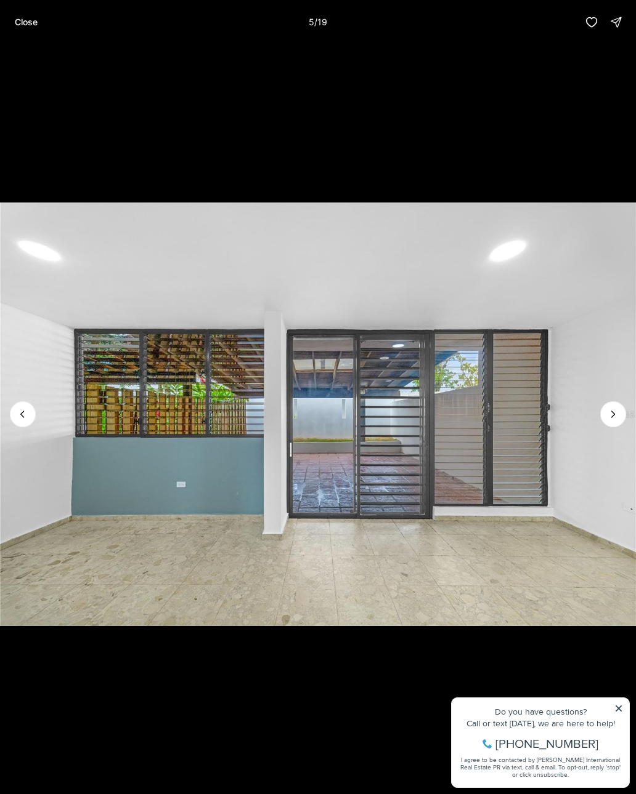
click at [618, 416] on icon "Next slide" at bounding box center [613, 414] width 12 height 12
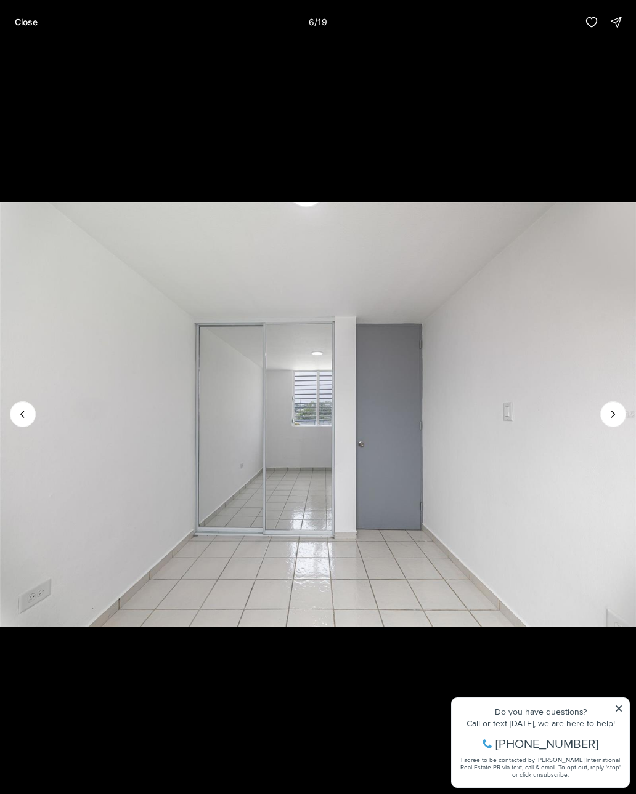
click at [613, 419] on icon "Next slide" at bounding box center [613, 414] width 12 height 12
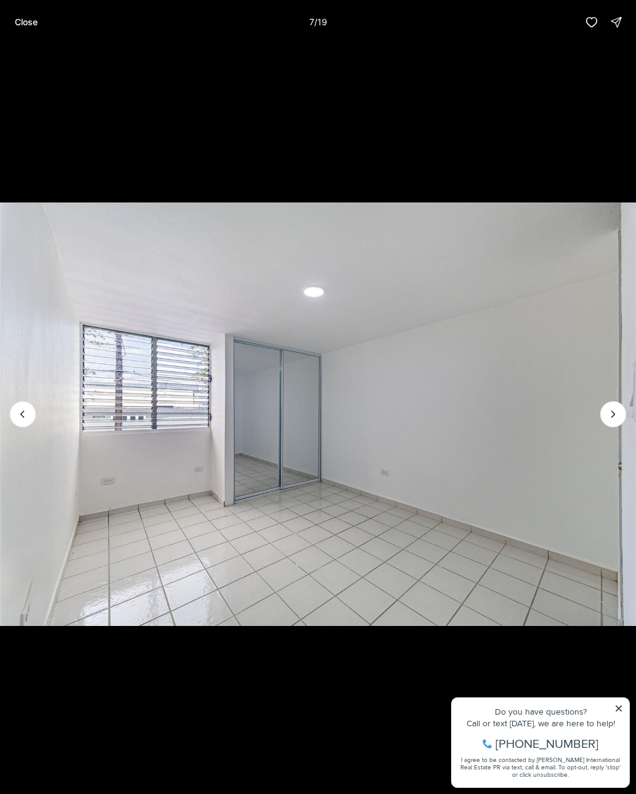
click at [611, 419] on icon "Next slide" at bounding box center [613, 414] width 12 height 12
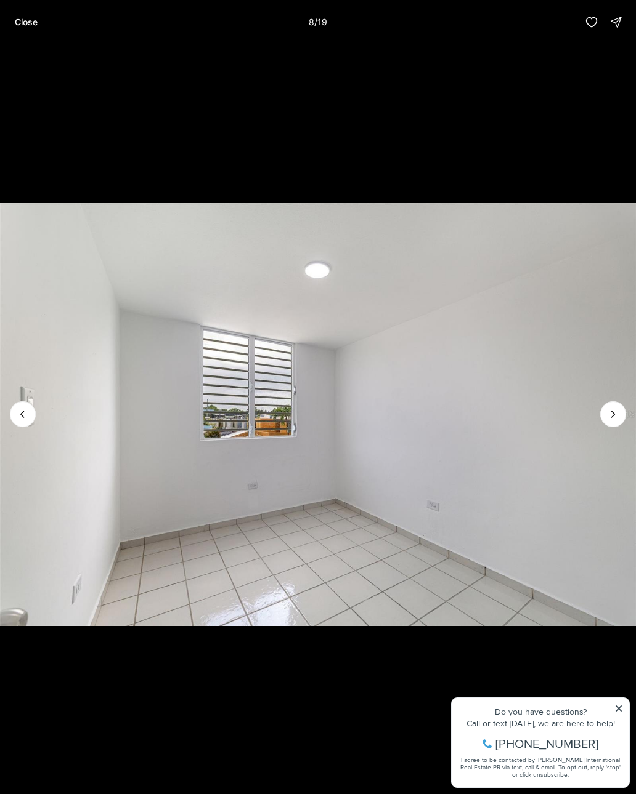
click at [615, 430] on img "8 of 19" at bounding box center [318, 415] width 636 height 556
click at [607, 419] on icon "Next slide" at bounding box center [613, 414] width 12 height 12
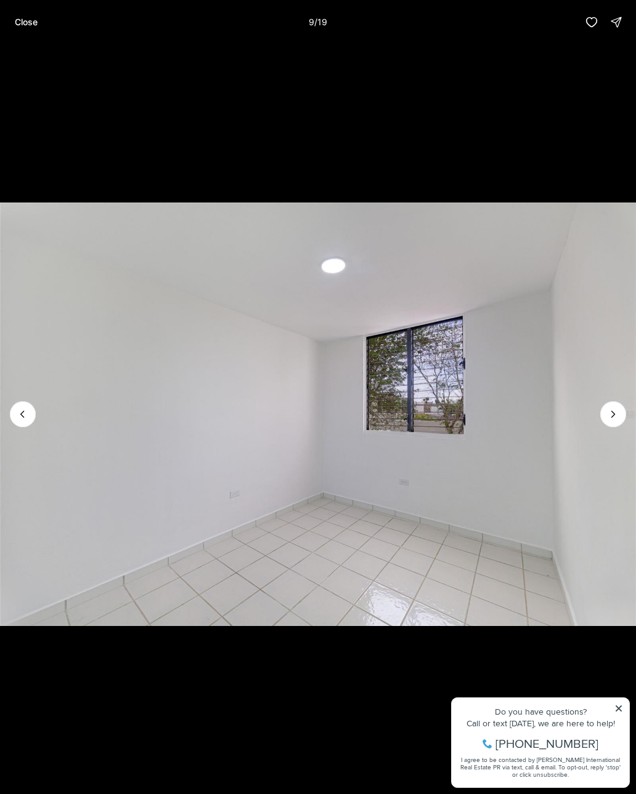
click at [613, 416] on icon "Next slide" at bounding box center [613, 414] width 3 height 6
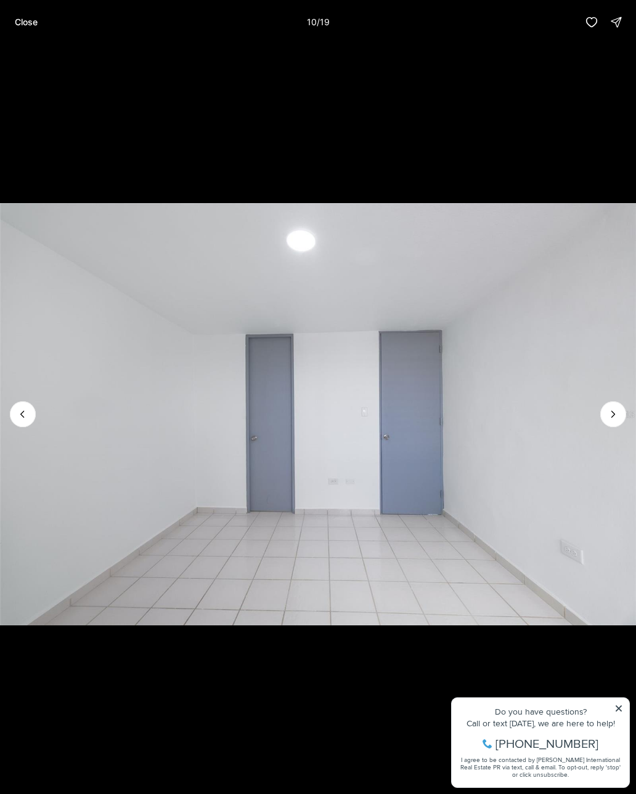
click at [618, 419] on icon "Next slide" at bounding box center [613, 414] width 12 height 12
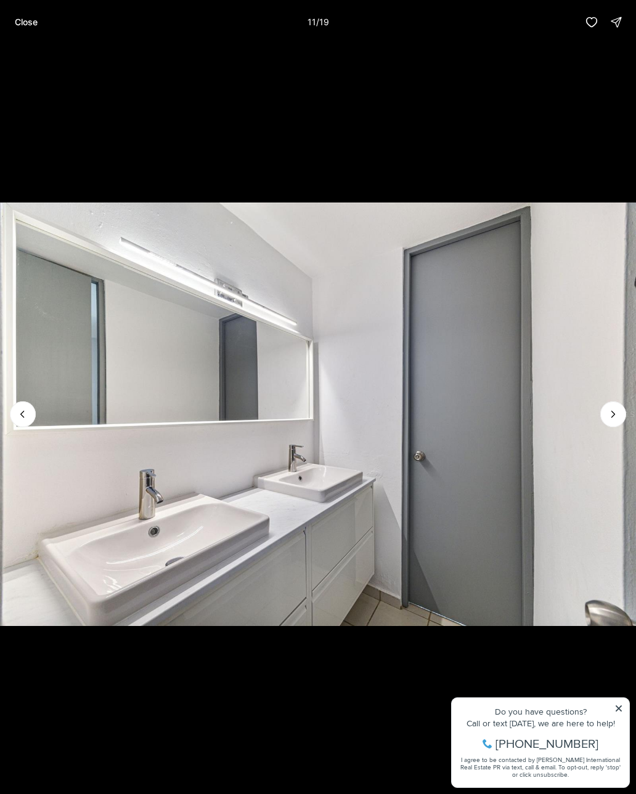
click at [618, 418] on icon "Next slide" at bounding box center [613, 414] width 12 height 12
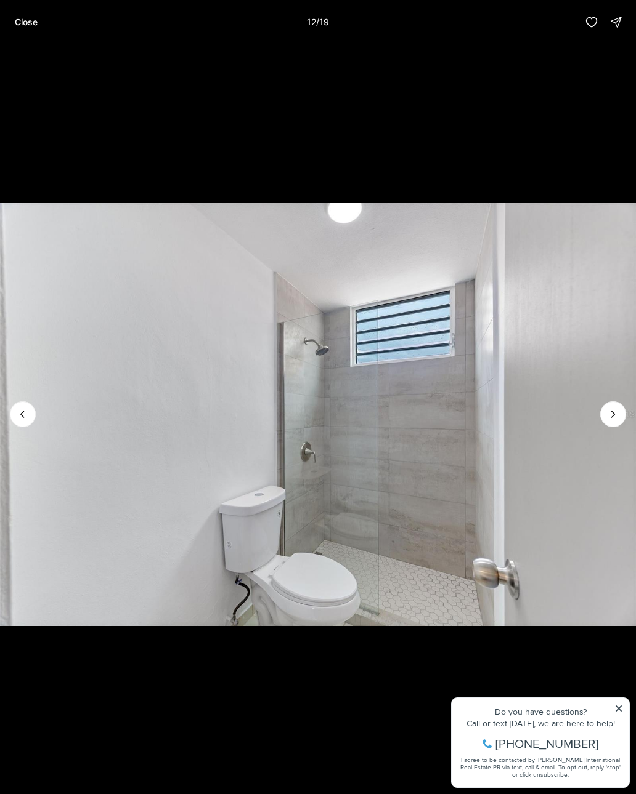
click at [615, 419] on icon "Next slide" at bounding box center [613, 414] width 12 height 12
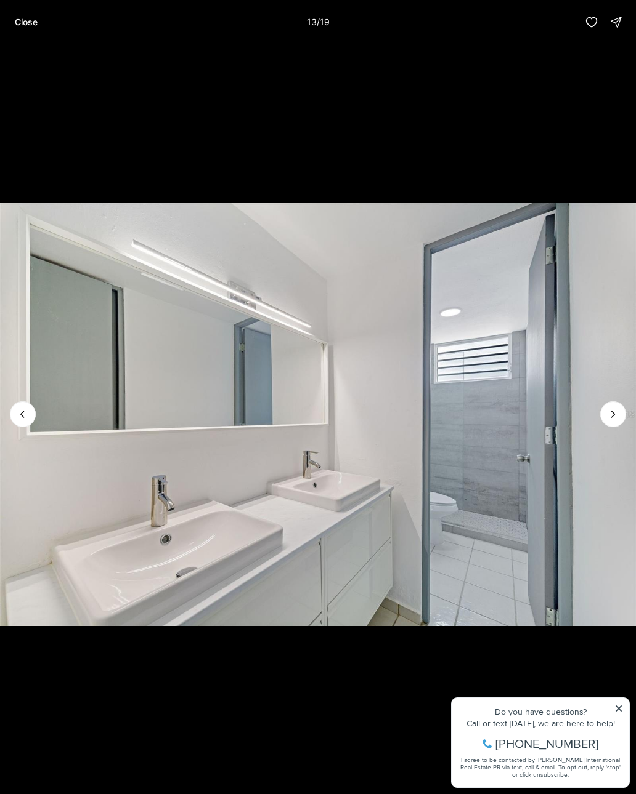
click at [612, 419] on icon "Next slide" at bounding box center [613, 414] width 12 height 12
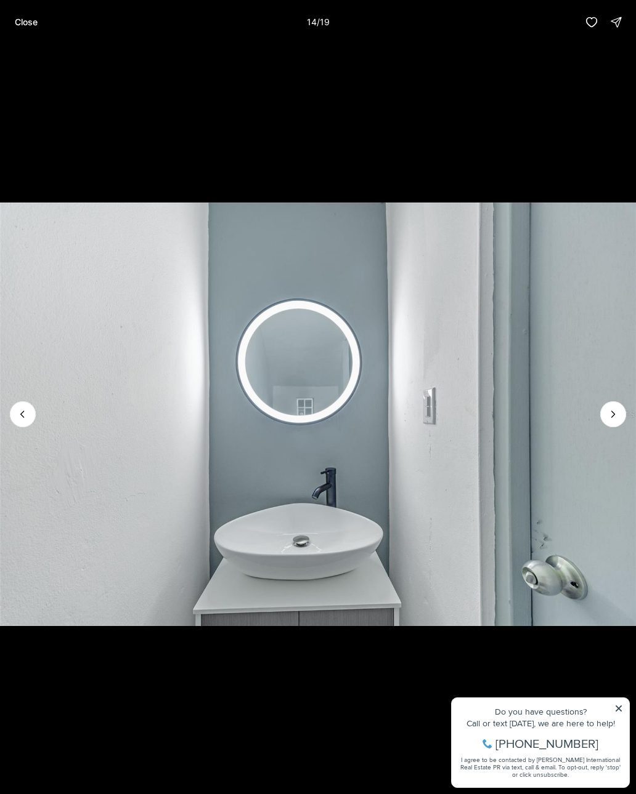
click at [613, 419] on icon "Next slide" at bounding box center [613, 414] width 12 height 12
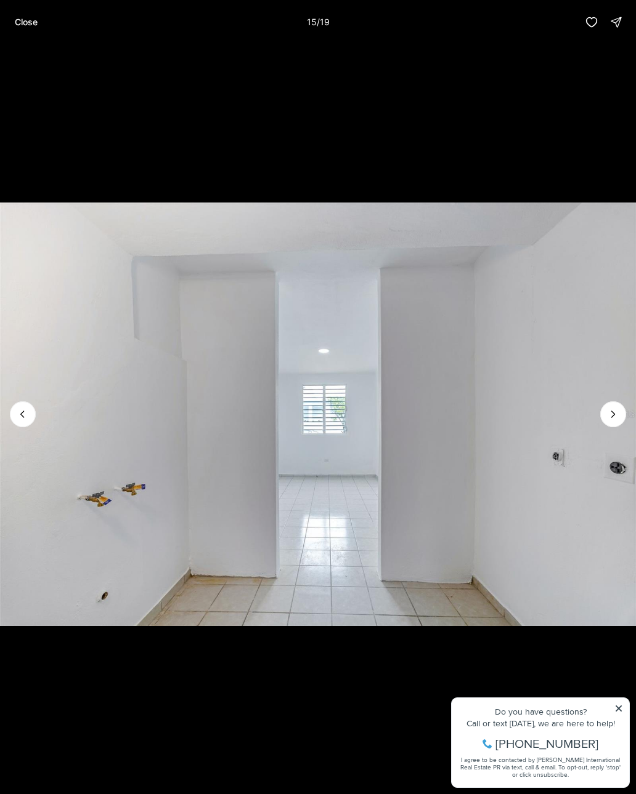
click at [617, 419] on icon "Next slide" at bounding box center [613, 414] width 12 height 12
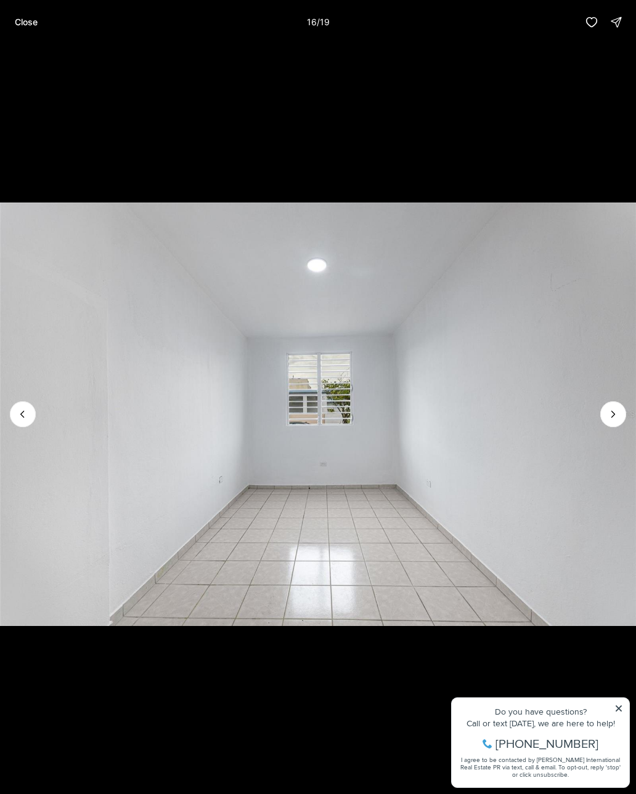
click at [34, 413] on button "Previous slide" at bounding box center [23, 415] width 26 height 26
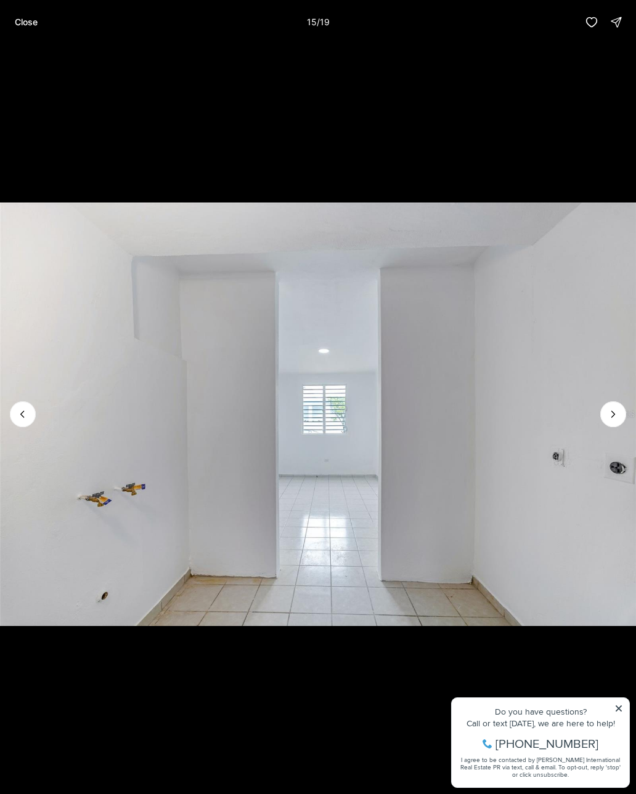
click at [624, 404] on img "15 of 19" at bounding box center [318, 415] width 636 height 556
click at [624, 411] on button "Next slide" at bounding box center [613, 415] width 26 height 26
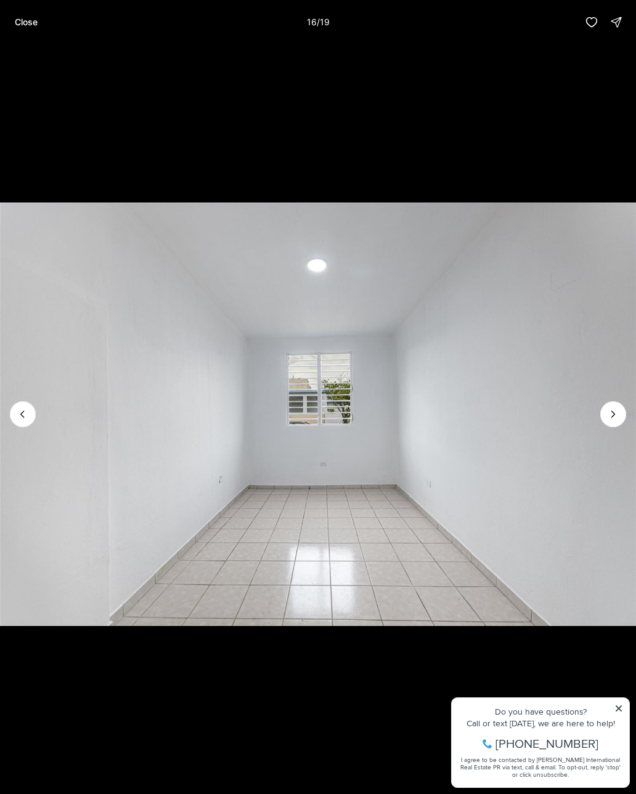
click at [618, 414] on icon "Next slide" at bounding box center [613, 414] width 12 height 12
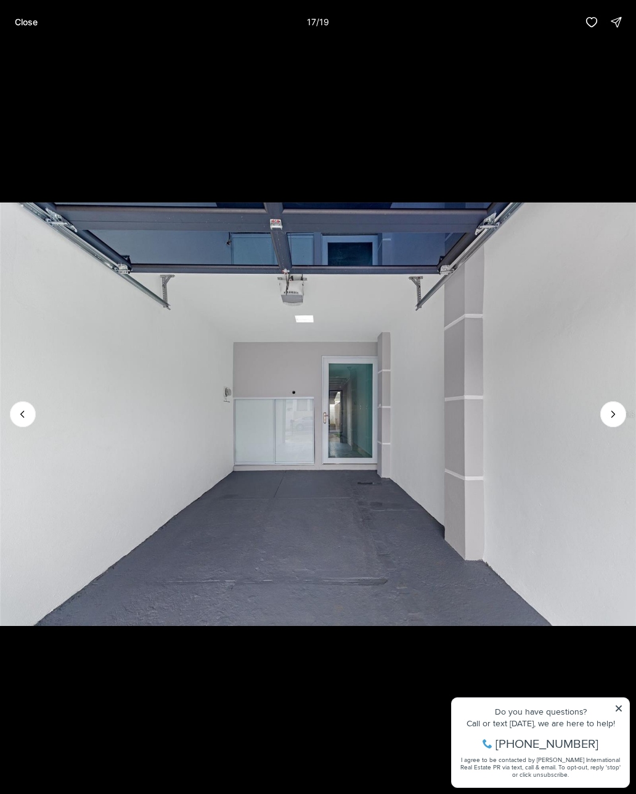
click at [618, 418] on icon "Next slide" at bounding box center [613, 414] width 12 height 12
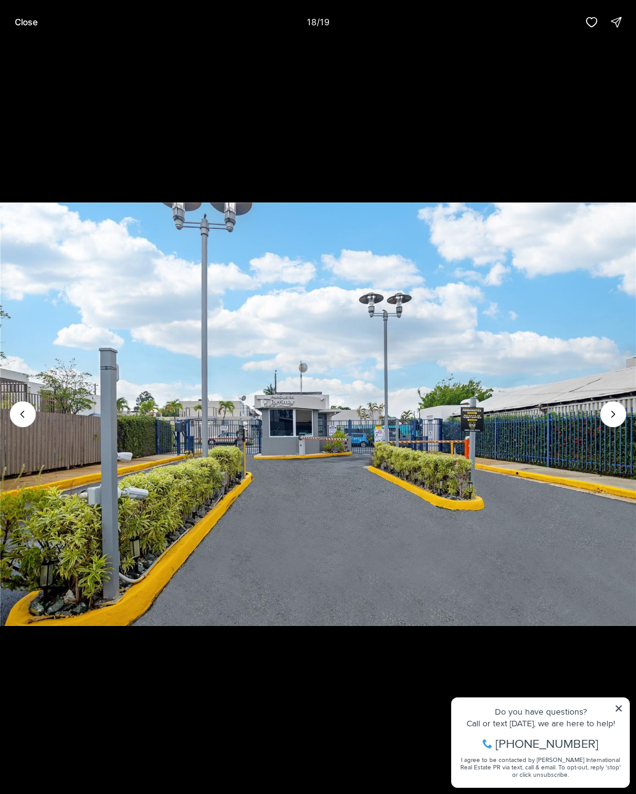
click at [618, 411] on icon "Next slide" at bounding box center [613, 414] width 12 height 12
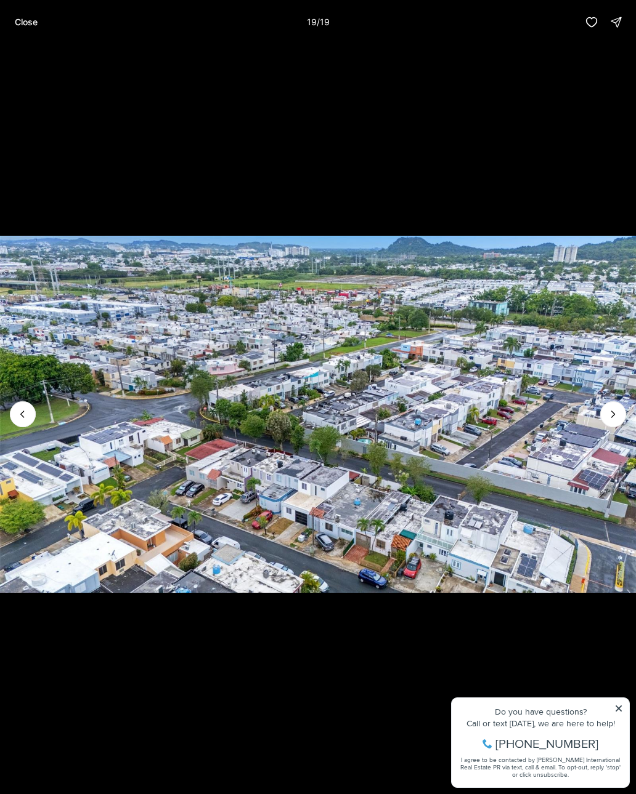
click at [626, 419] on img "19 of 19" at bounding box center [318, 415] width 636 height 556
click at [627, 424] on img "19 of 19" at bounding box center [318, 415] width 636 height 556
click at [618, 458] on img "19 of 19" at bounding box center [318, 415] width 636 height 556
click at [10, 28] on button "Close" at bounding box center [26, 22] width 38 height 25
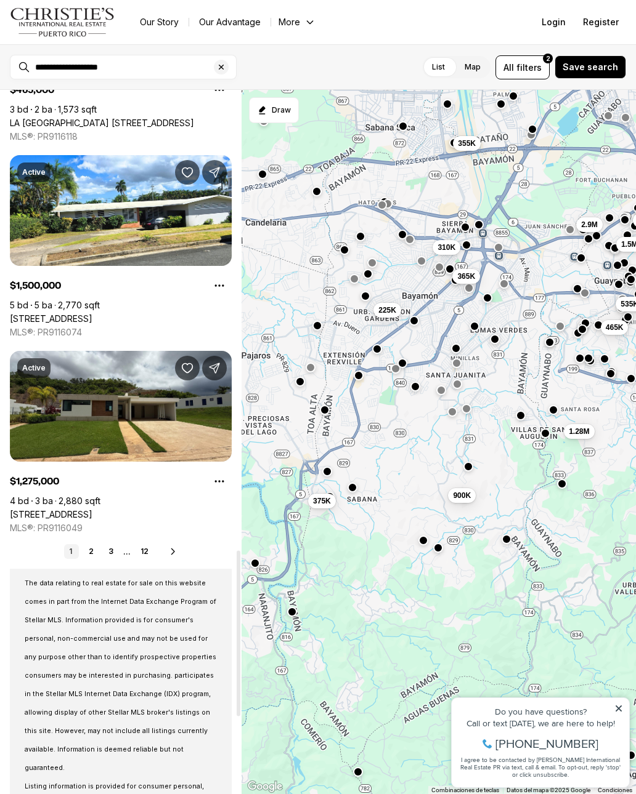
scroll to position [1958, 0]
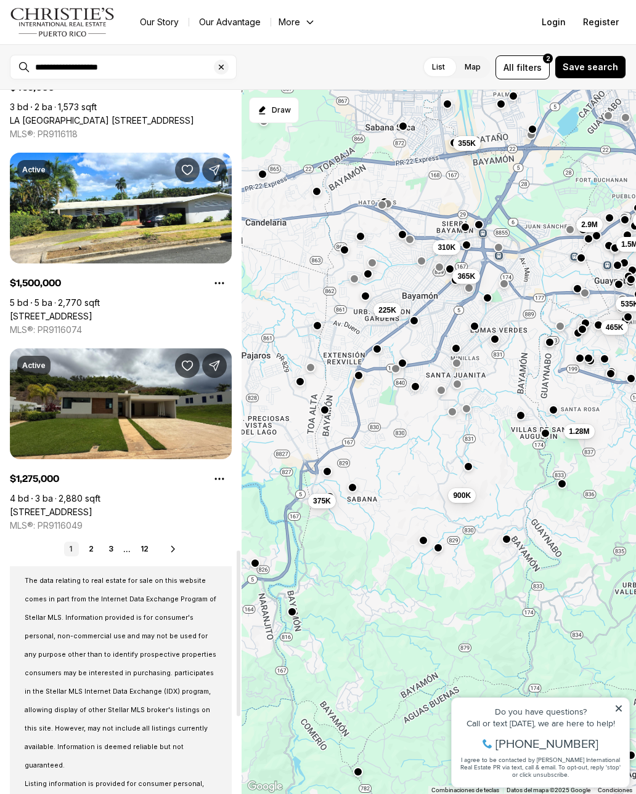
click at [174, 552] on icon at bounding box center [173, 549] width 10 height 10
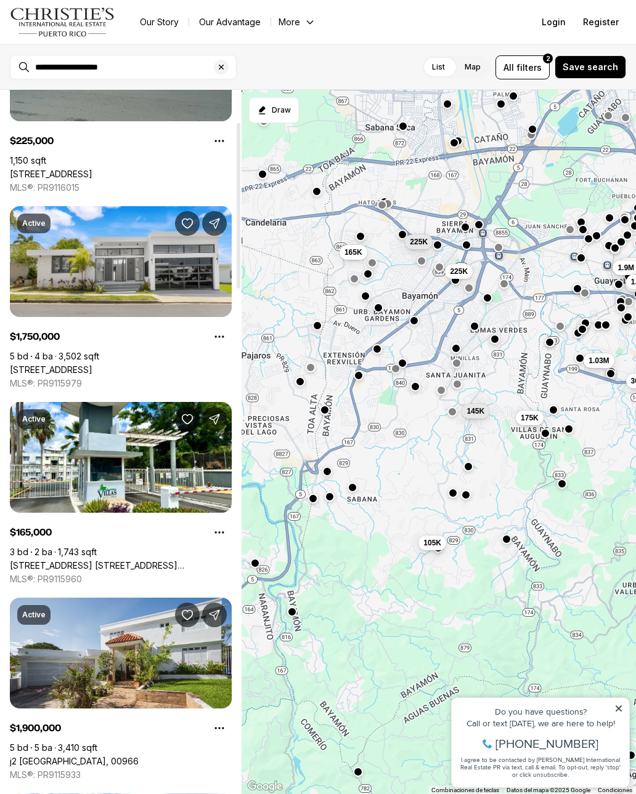
scroll to position [143, 0]
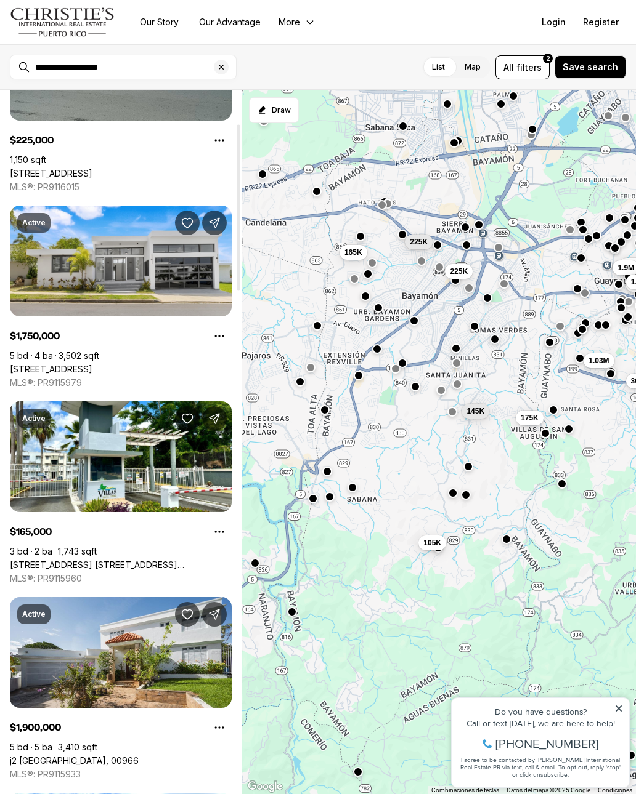
click at [92, 364] on link "[STREET_ADDRESS]" at bounding box center [51, 369] width 83 height 11
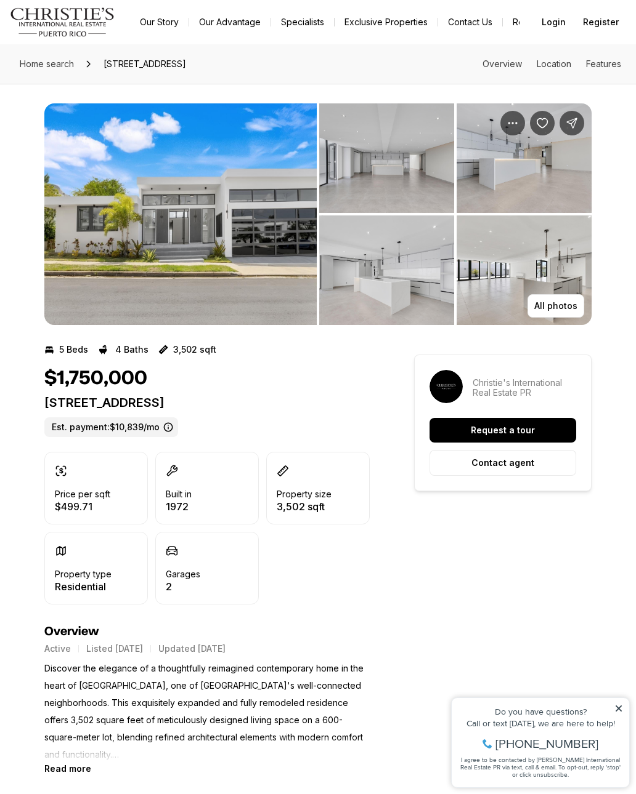
click at [551, 304] on p "All photos" at bounding box center [555, 306] width 43 height 10
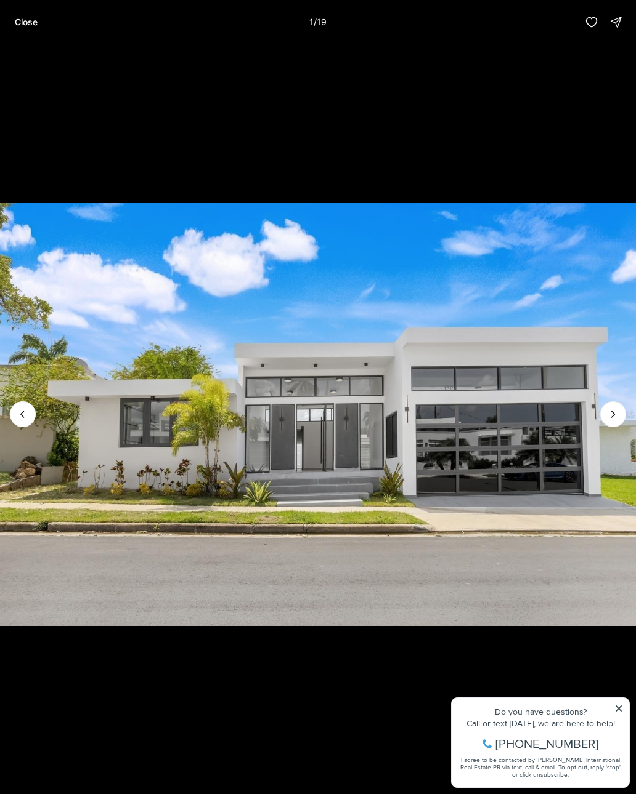
click at [615, 416] on icon "Next slide" at bounding box center [613, 414] width 12 height 12
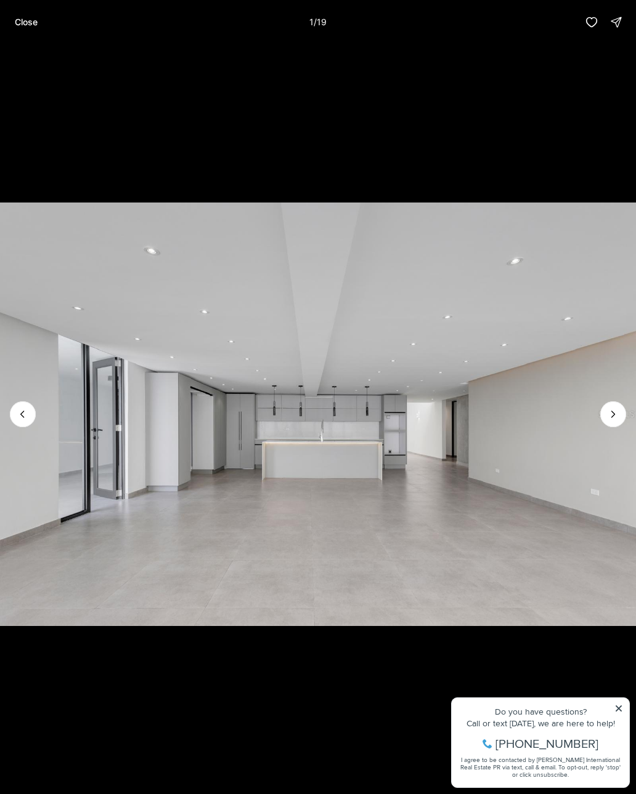
click at [618, 415] on icon "Next slide" at bounding box center [613, 414] width 12 height 12
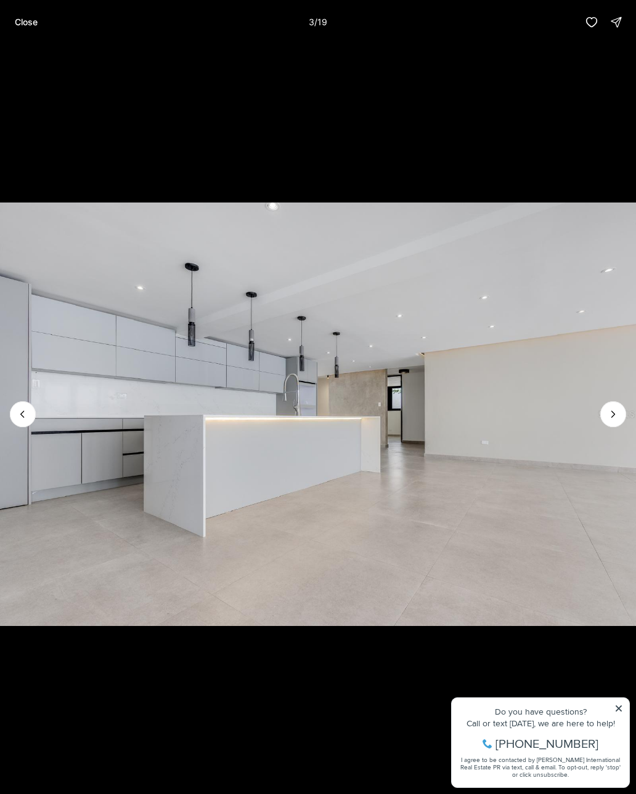
click at [615, 414] on icon "Next slide" at bounding box center [613, 414] width 12 height 12
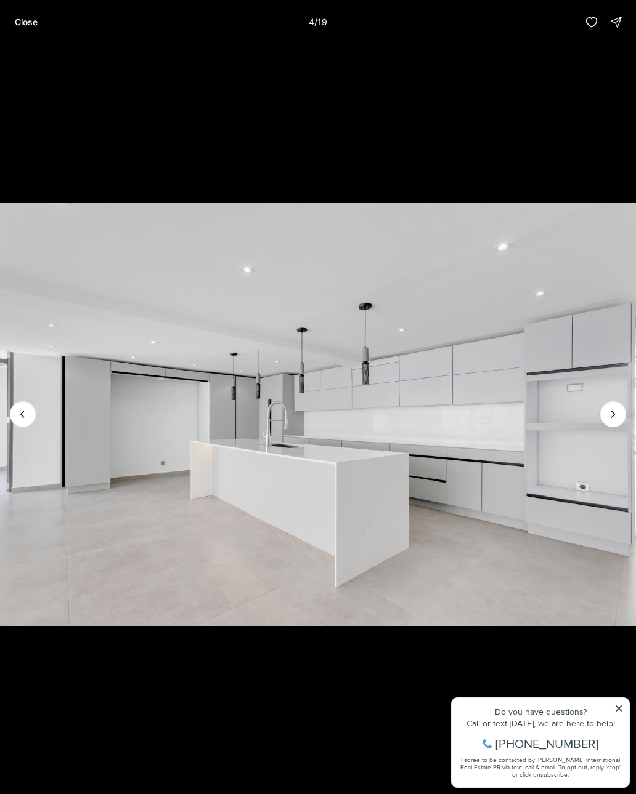
click at [13, 23] on button "Close" at bounding box center [26, 22] width 38 height 25
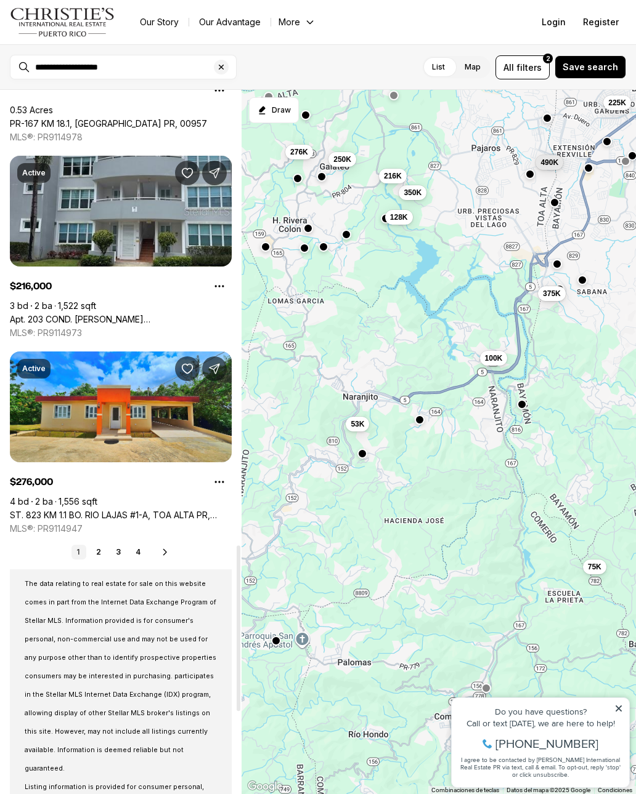
scroll to position [1956, 0]
click at [161, 555] on icon at bounding box center [165, 552] width 10 height 10
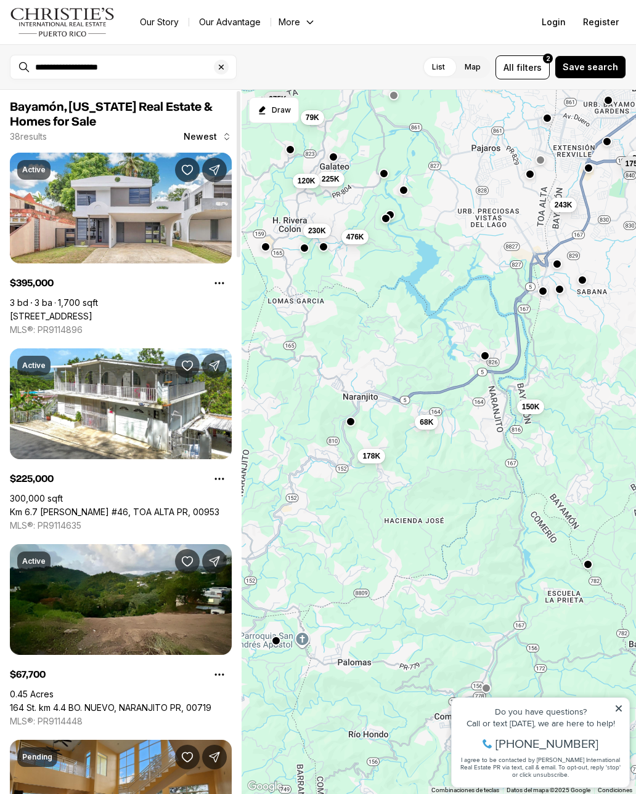
click at [77, 322] on link "[STREET_ADDRESS]" at bounding box center [51, 316] width 83 height 11
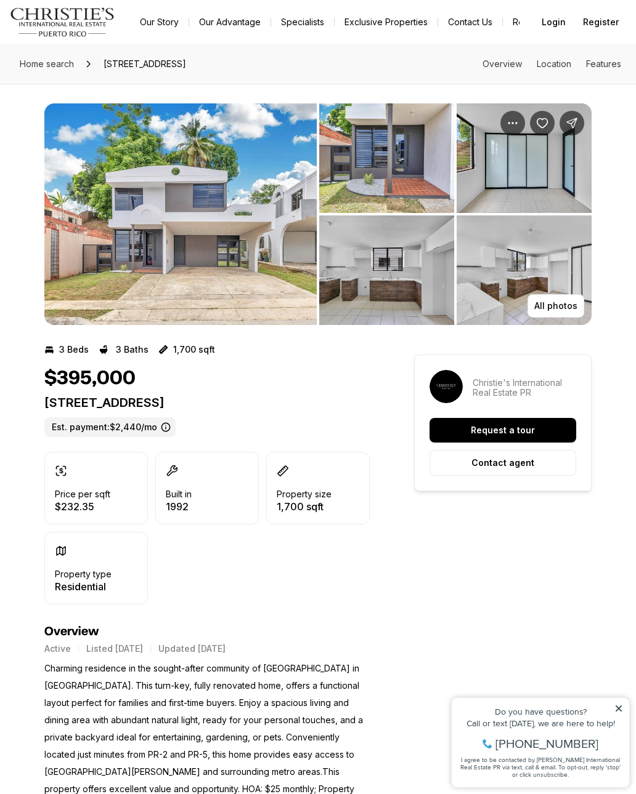
click at [390, 180] on img "View image gallery" at bounding box center [386, 158] width 135 height 110
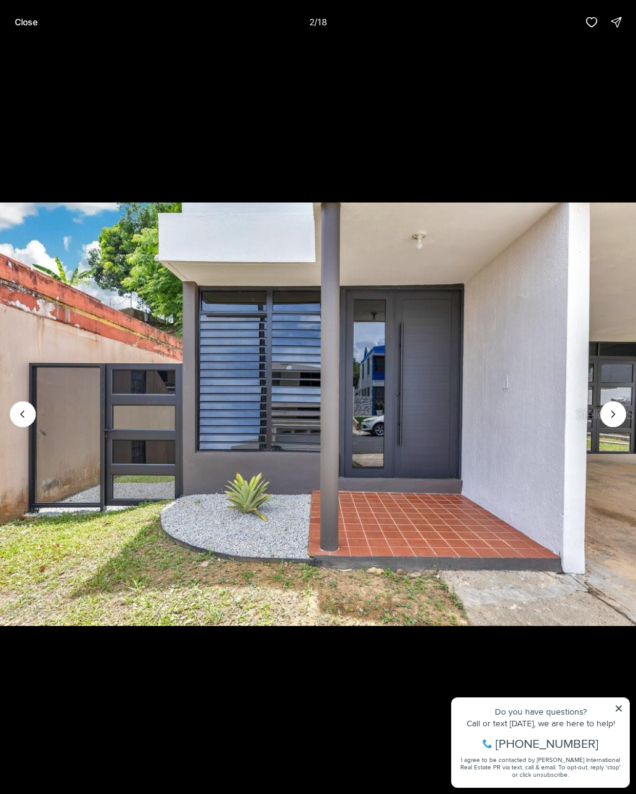
click at [627, 412] on img "2 of 18" at bounding box center [318, 415] width 636 height 556
click at [627, 411] on img "2 of 18" at bounding box center [318, 415] width 636 height 556
click at [615, 416] on icon "Next slide" at bounding box center [613, 414] width 12 height 12
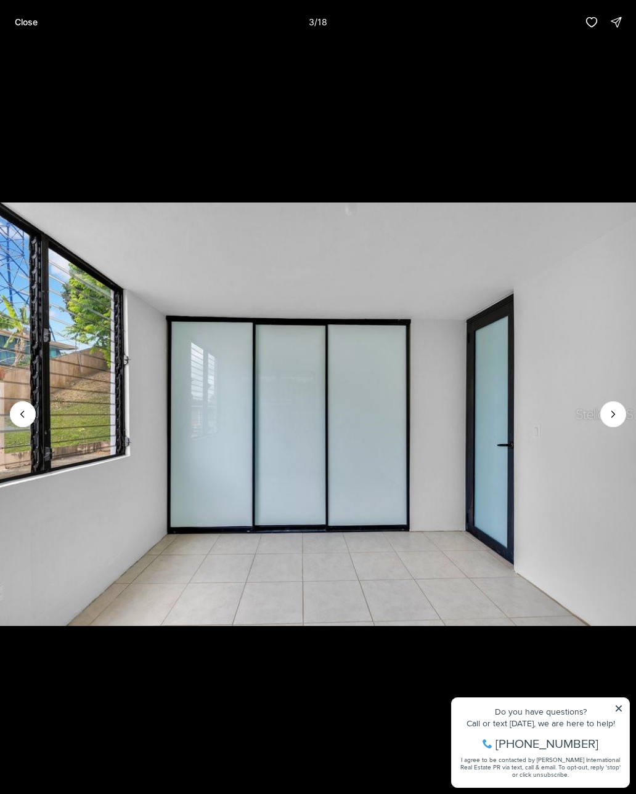
click at [617, 416] on icon "Next slide" at bounding box center [613, 414] width 12 height 12
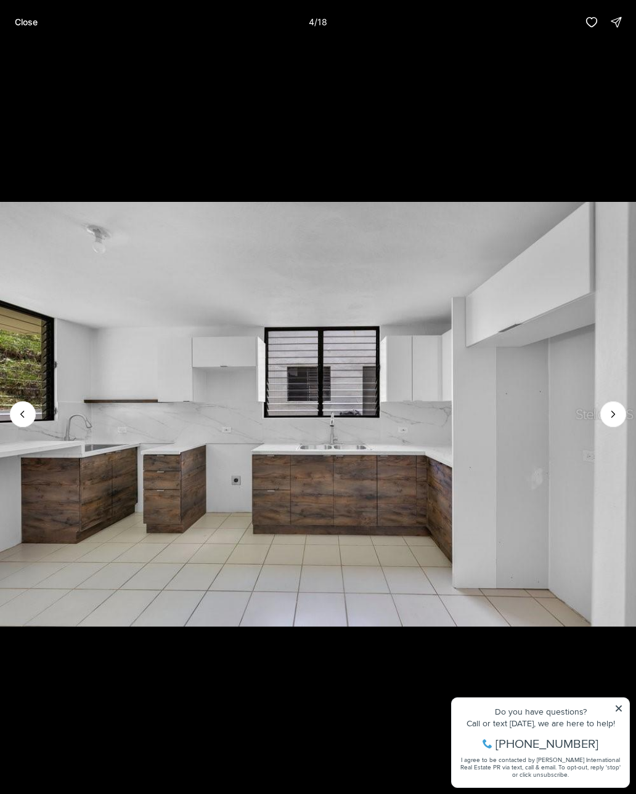
click at [616, 416] on icon "Next slide" at bounding box center [613, 414] width 12 height 12
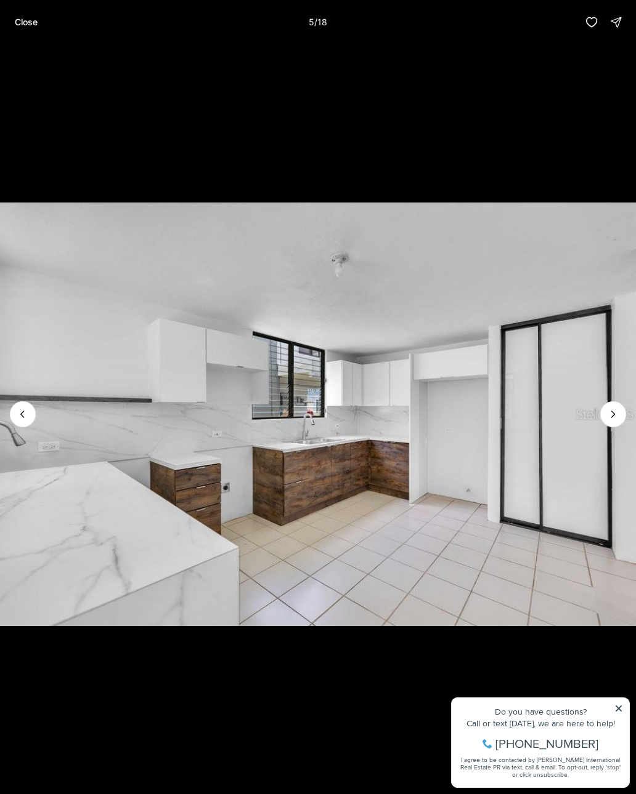
click at [617, 414] on icon "Next slide" at bounding box center [613, 414] width 12 height 12
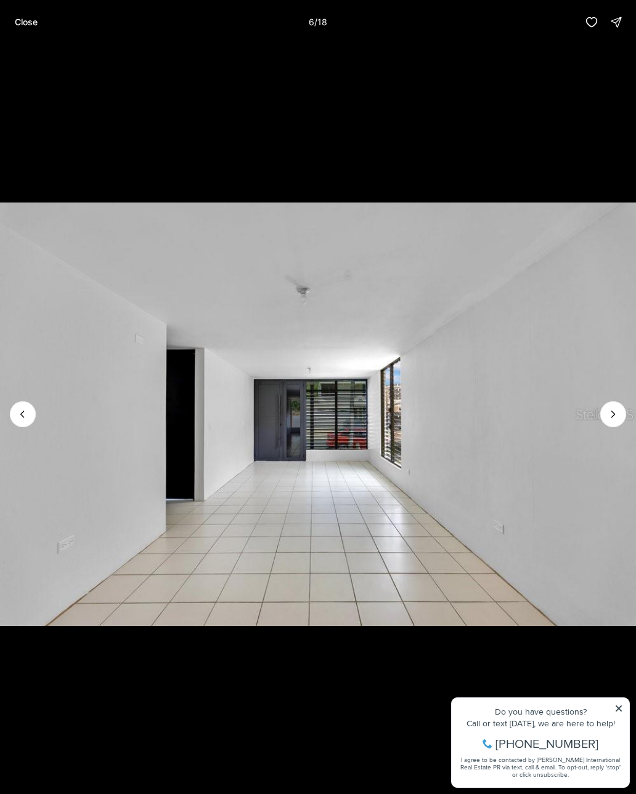
click at [616, 414] on icon "Next slide" at bounding box center [613, 414] width 12 height 12
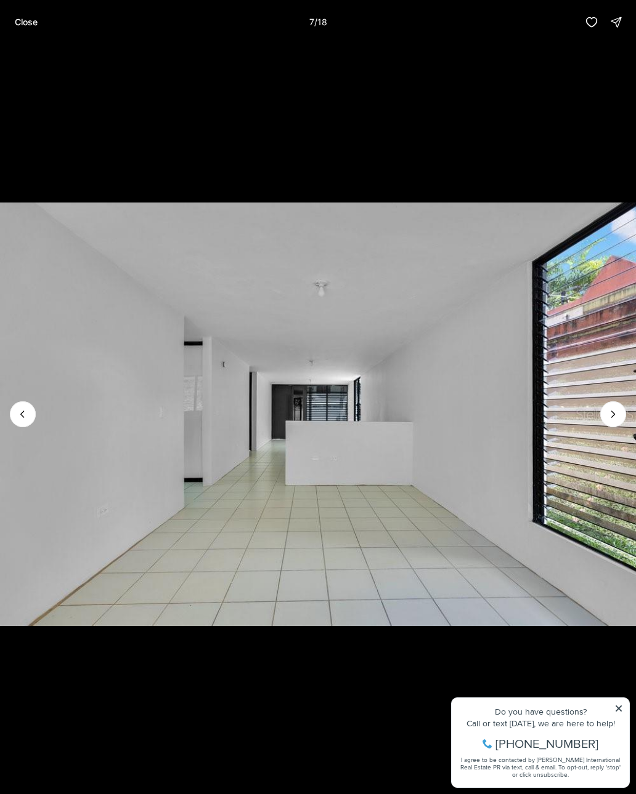
click at [616, 416] on icon "Next slide" at bounding box center [613, 414] width 12 height 12
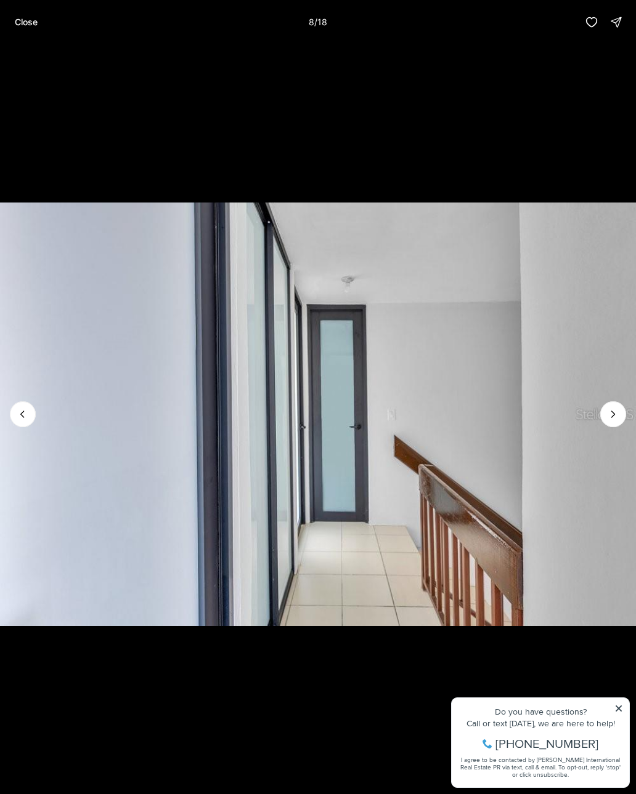
click at [616, 415] on icon "Next slide" at bounding box center [613, 414] width 12 height 12
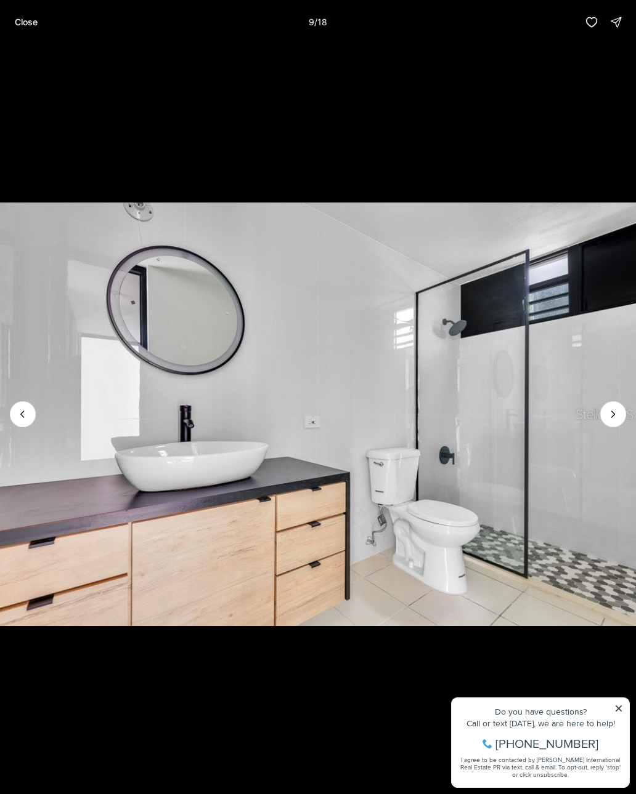
click at [616, 414] on icon "Next slide" at bounding box center [613, 414] width 12 height 12
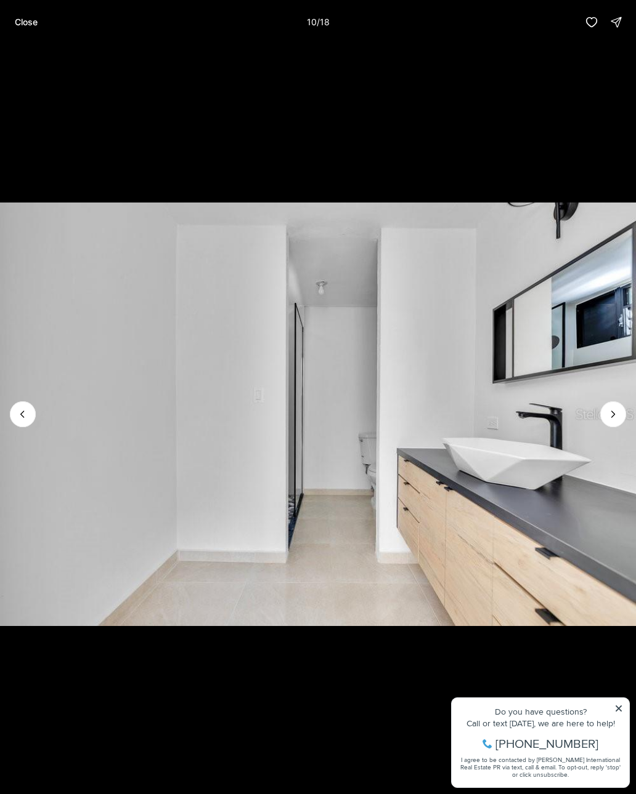
click at [616, 414] on icon "Next slide" at bounding box center [613, 414] width 12 height 12
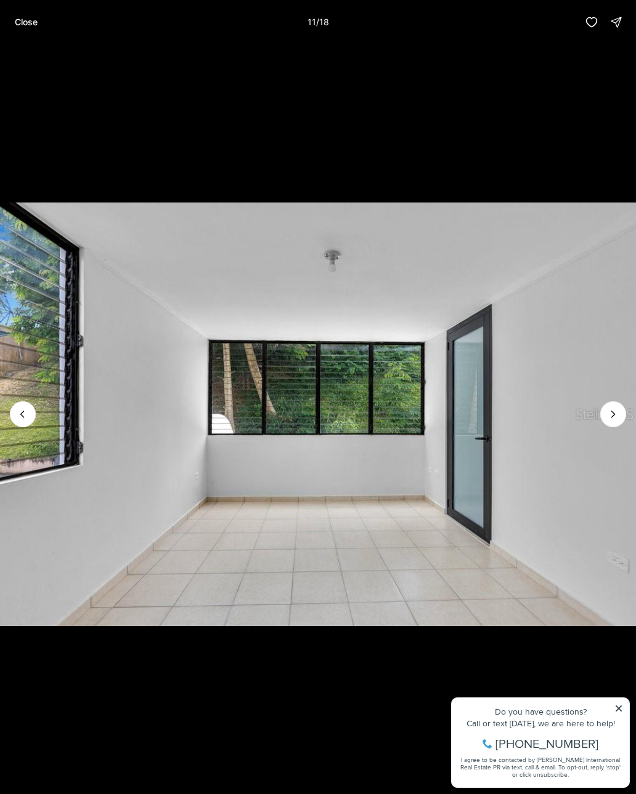
click at [615, 416] on icon "Next slide" at bounding box center [613, 414] width 12 height 12
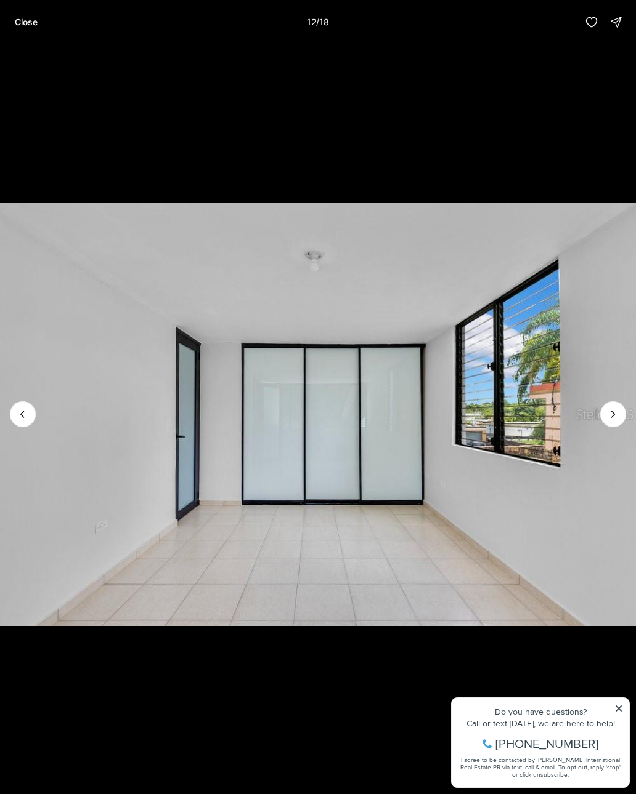
click at [615, 416] on icon "Next slide" at bounding box center [613, 414] width 12 height 12
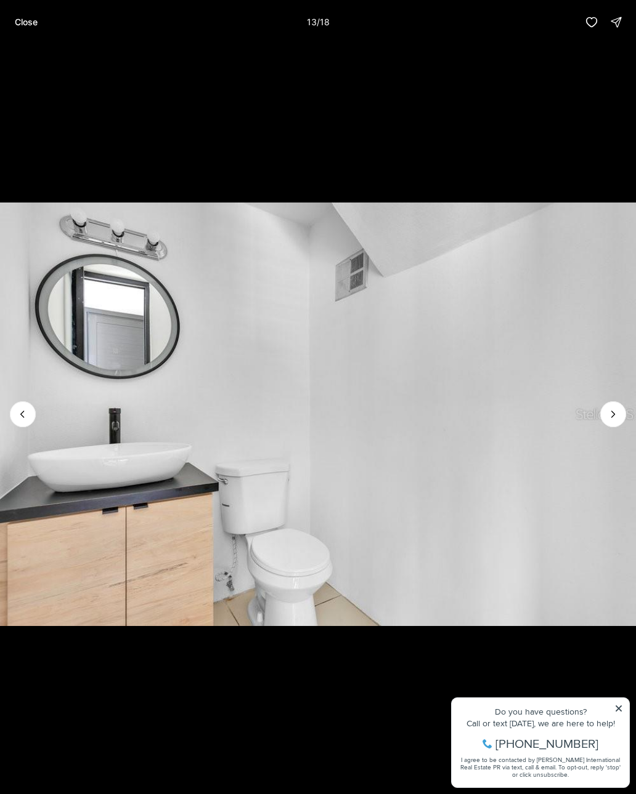
click at [613, 416] on icon "Next slide" at bounding box center [613, 414] width 3 height 6
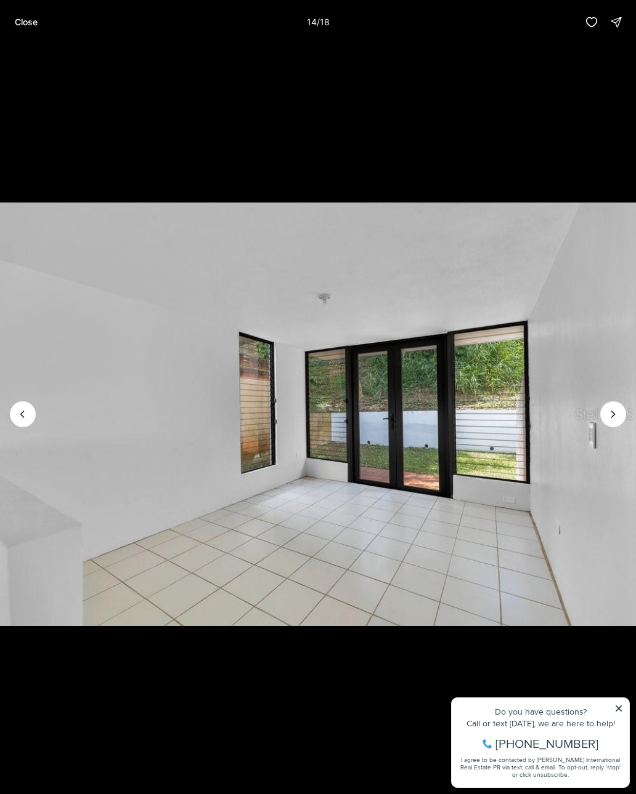
click at [613, 415] on icon "Next slide" at bounding box center [613, 414] width 12 height 12
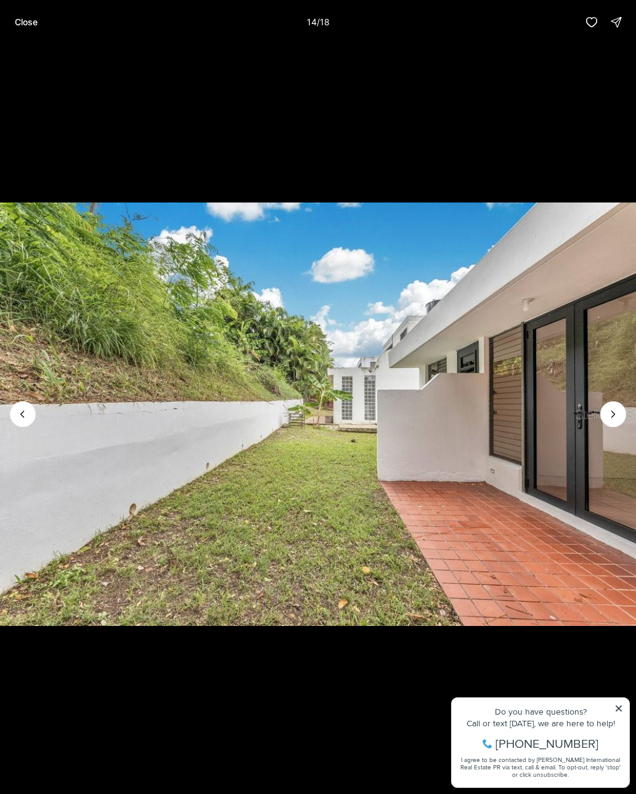
click at [612, 414] on icon "Next slide" at bounding box center [613, 414] width 12 height 12
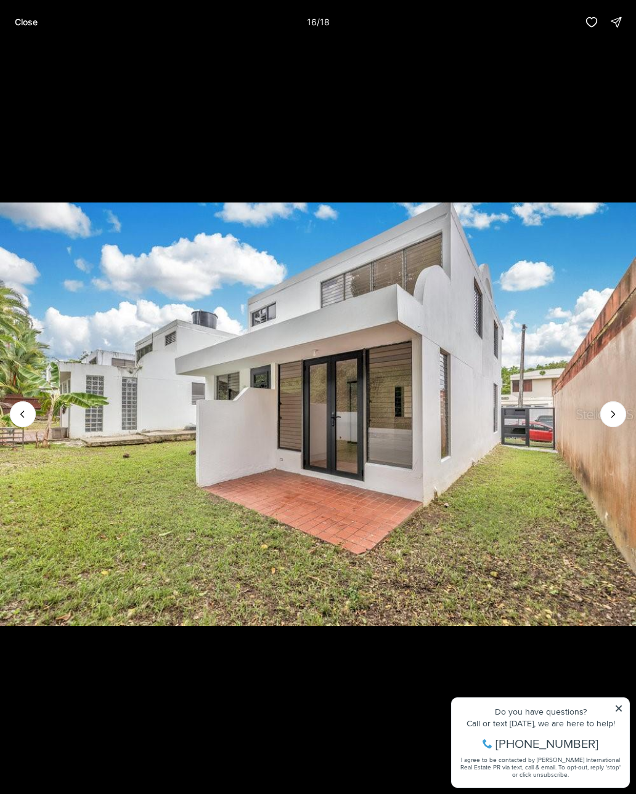
click at [612, 418] on icon "Next slide" at bounding box center [613, 414] width 12 height 12
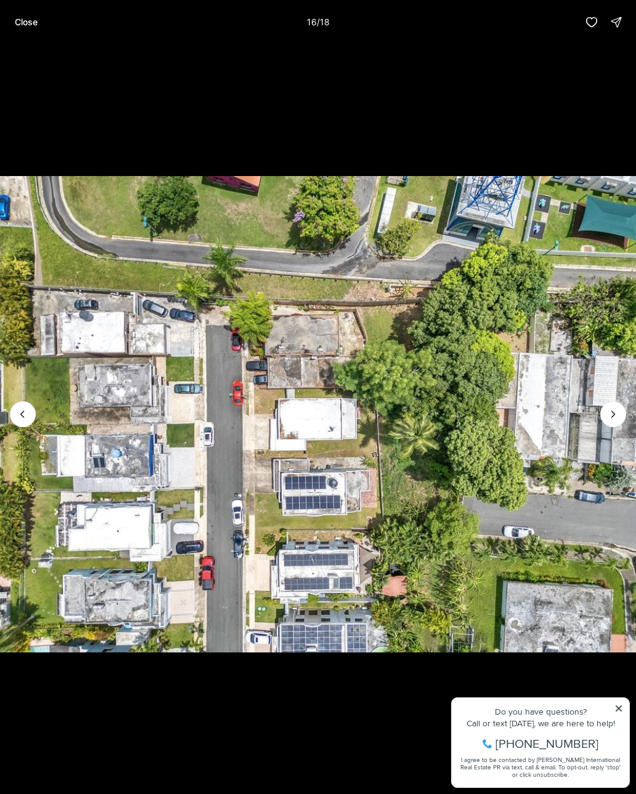
click at [612, 418] on icon "Next slide" at bounding box center [613, 414] width 3 height 6
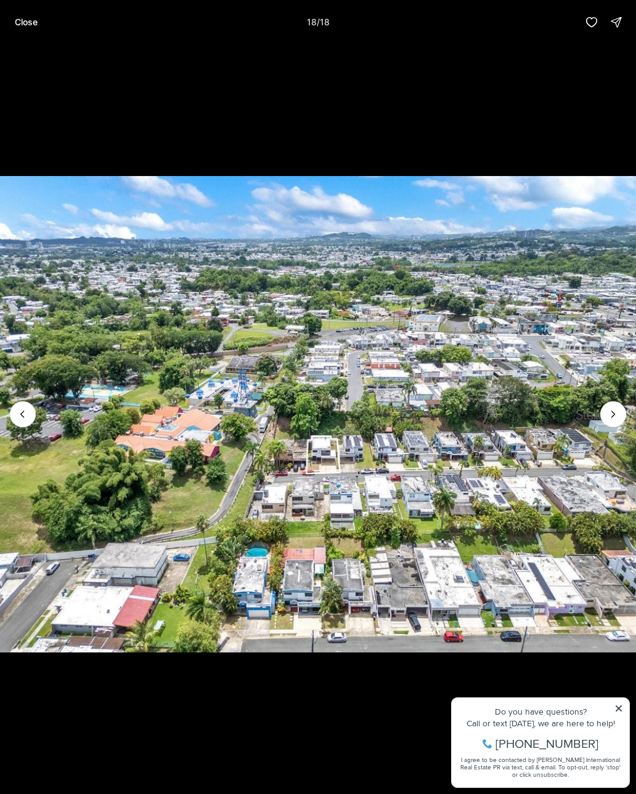
click at [610, 418] on div at bounding box center [613, 415] width 26 height 26
click at [612, 419] on div at bounding box center [613, 415] width 26 height 26
click at [33, 19] on p "Close" at bounding box center [26, 22] width 23 height 10
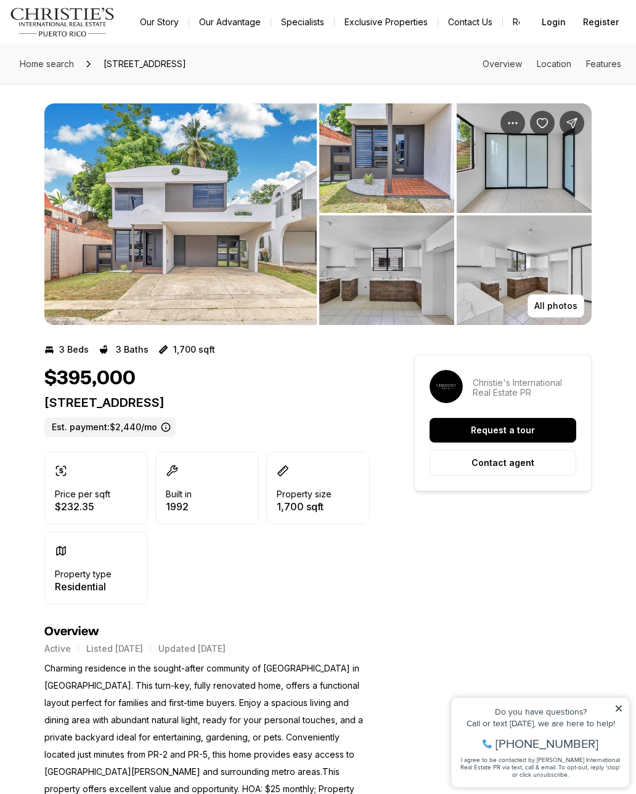
click at [33, 19] on img "Main navigation" at bounding box center [62, 22] width 105 height 30
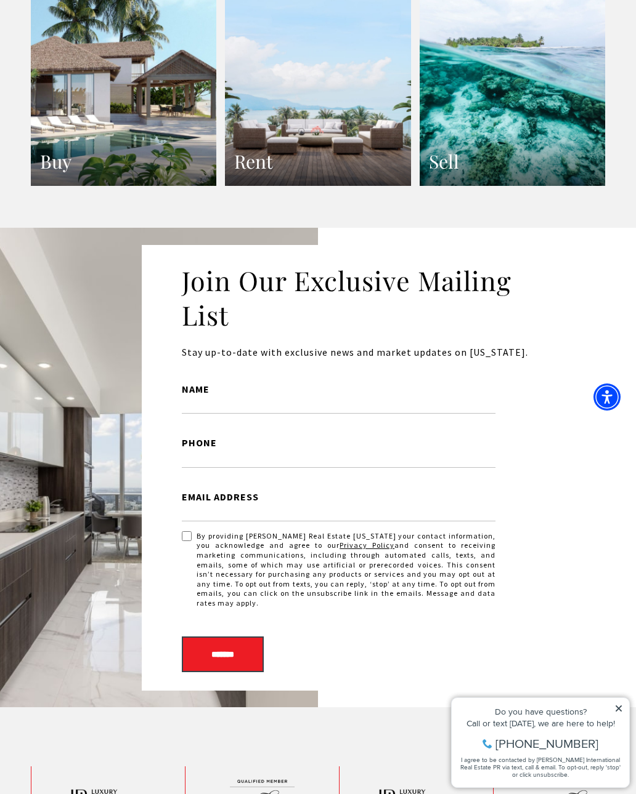
scroll to position [2440, 0]
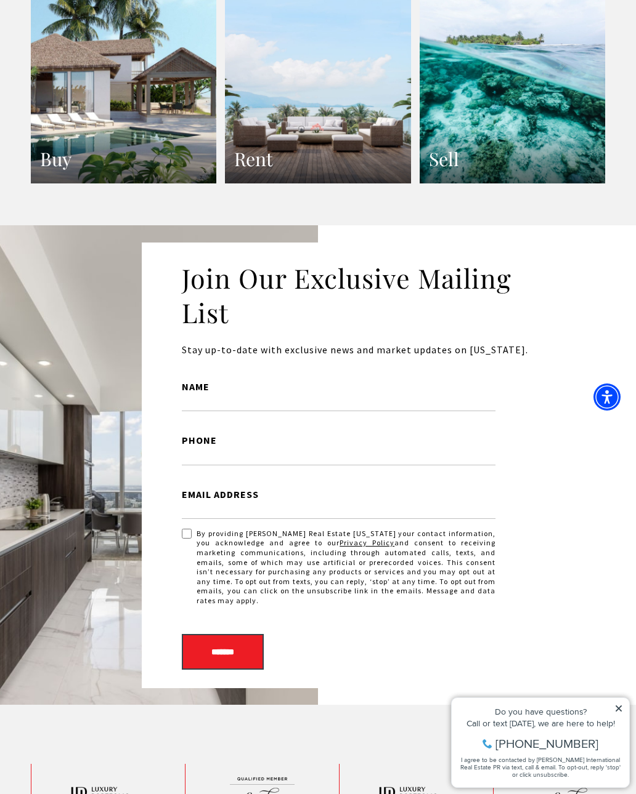
click at [174, 151] on h3 "Buy" at bounding box center [123, 159] width 167 height 24
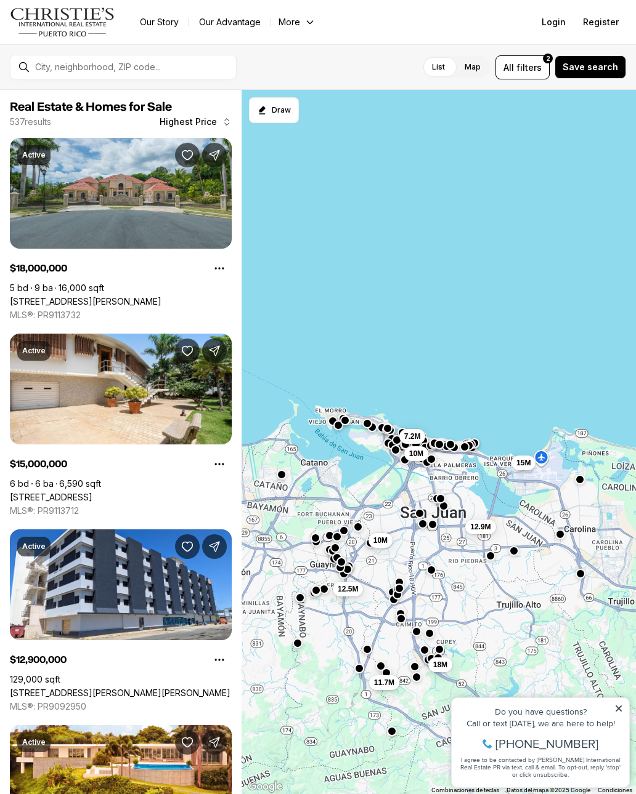
click at [290, 115] on button "Draw" at bounding box center [274, 110] width 50 height 26
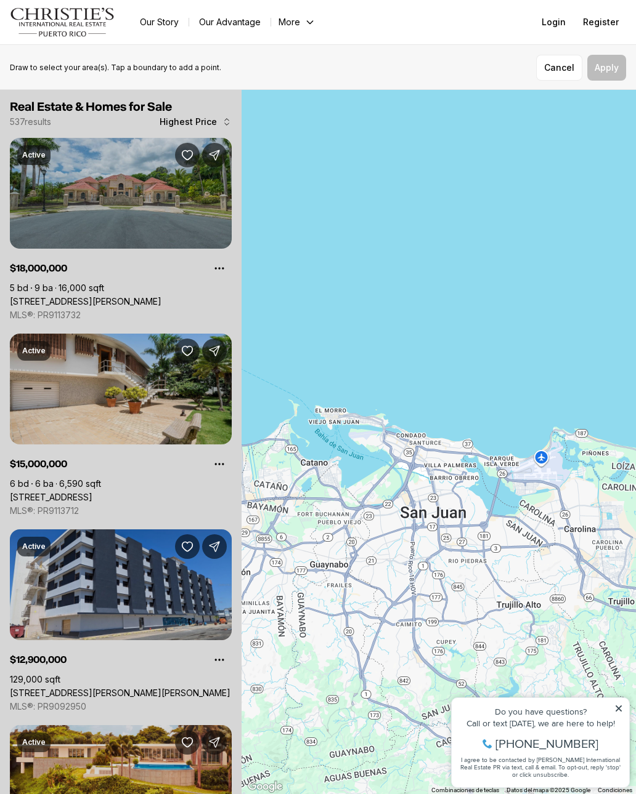
click at [564, 73] on button "Cancel" at bounding box center [559, 68] width 46 height 26
